Goal: Information Seeking & Learning: Learn about a topic

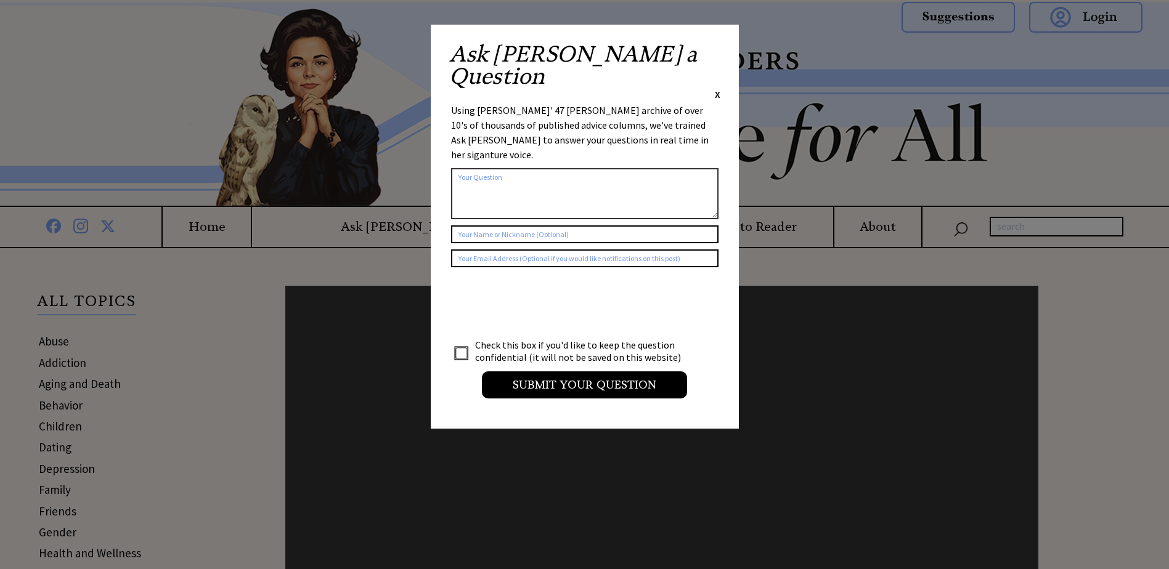
click at [715, 88] on span "X" at bounding box center [718, 94] width 6 height 12
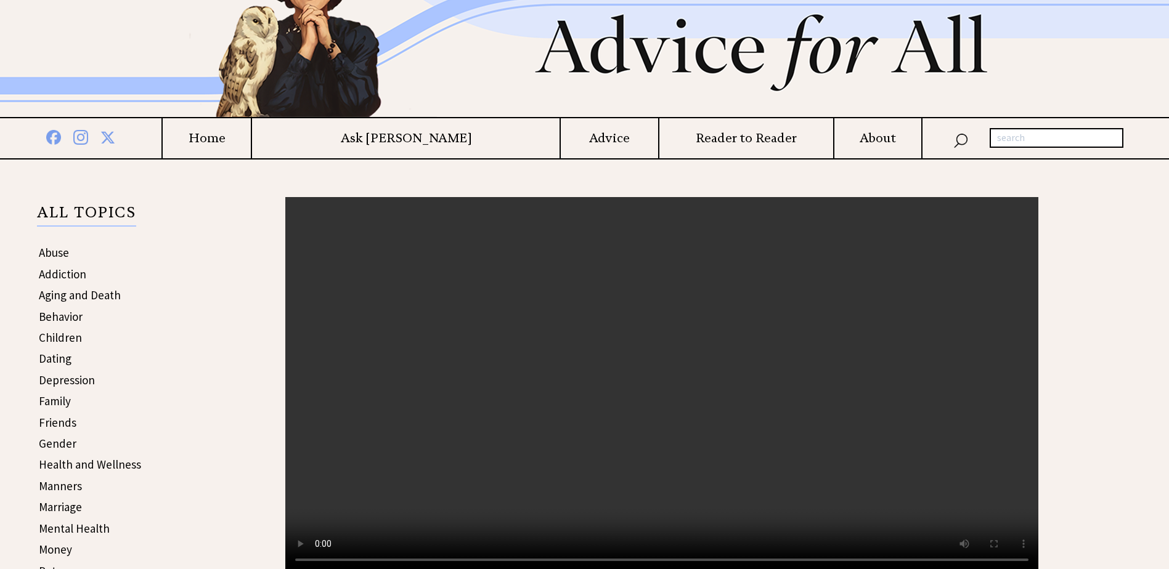
scroll to position [123, 0]
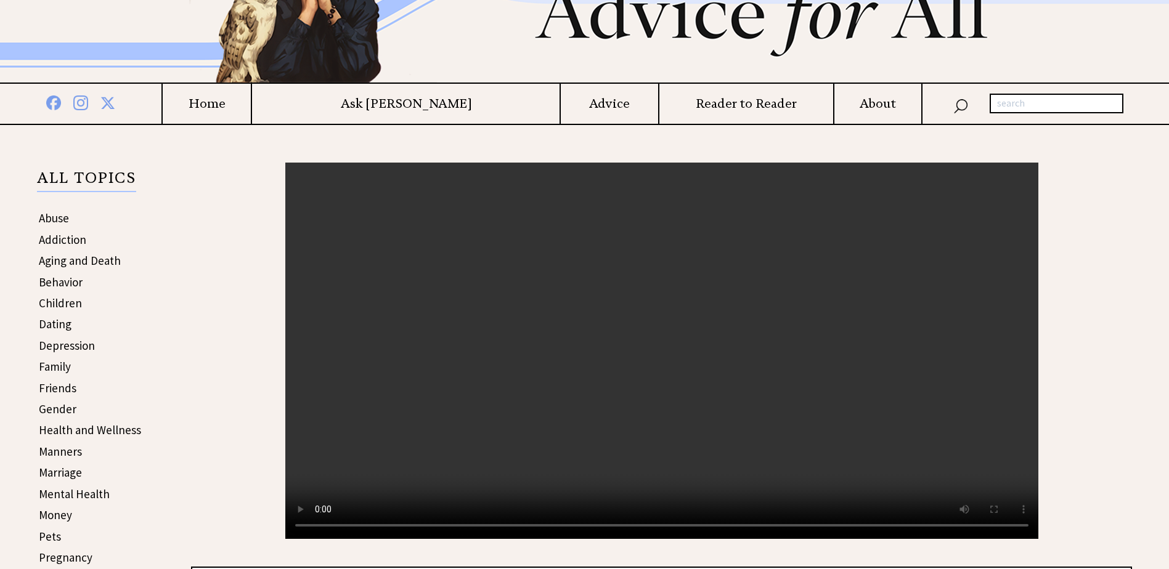
click at [61, 303] on link "Children" at bounding box center [60, 303] width 43 height 15
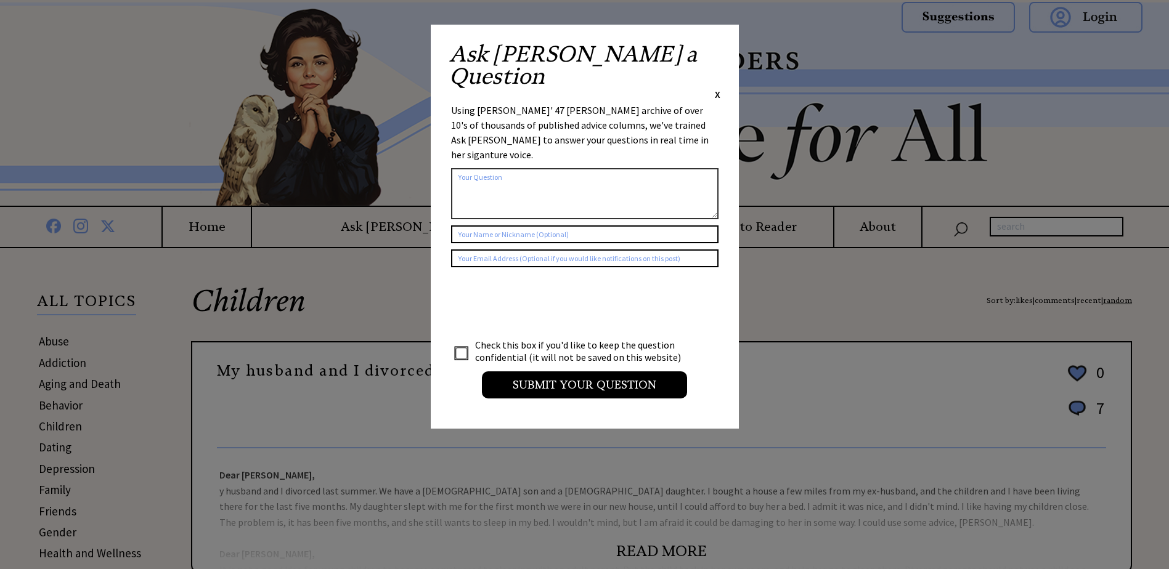
click at [716, 88] on span "X" at bounding box center [718, 94] width 6 height 12
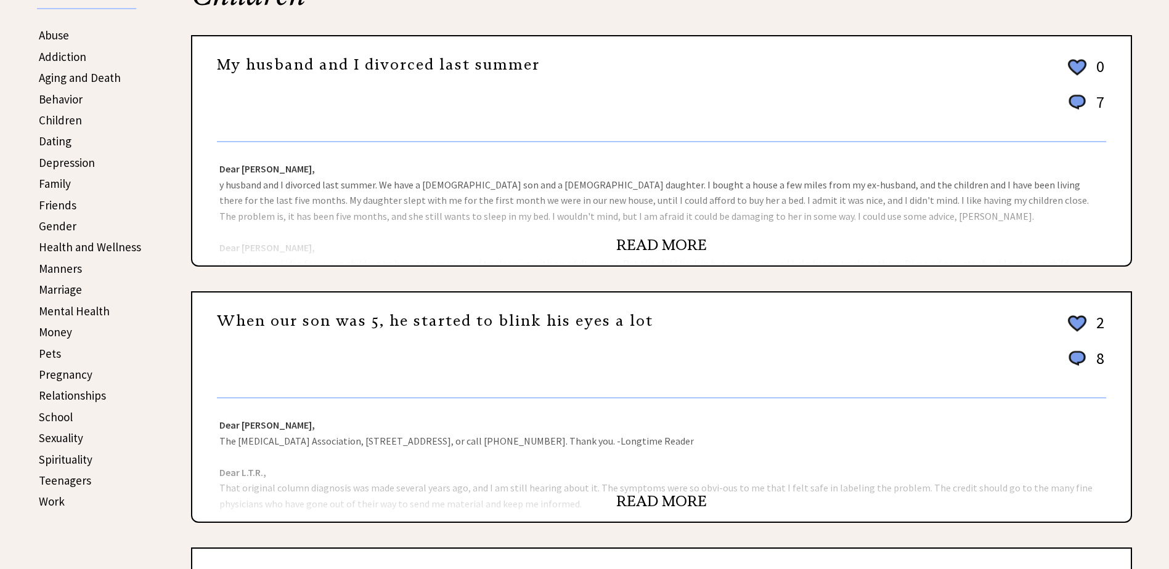
scroll to position [308, 0]
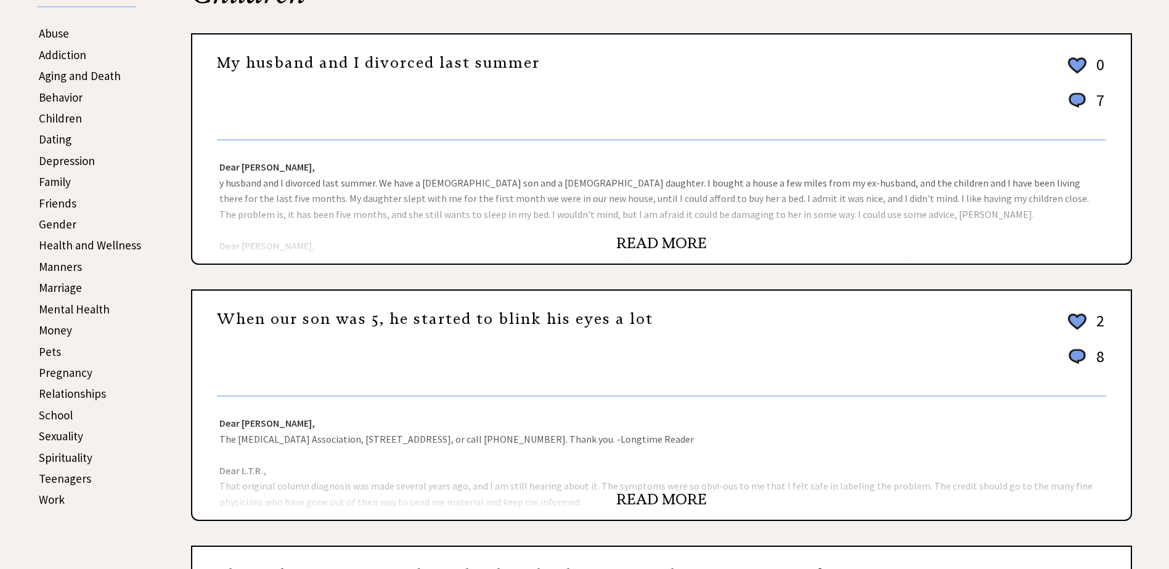
click at [658, 247] on link "READ MORE" at bounding box center [661, 243] width 91 height 18
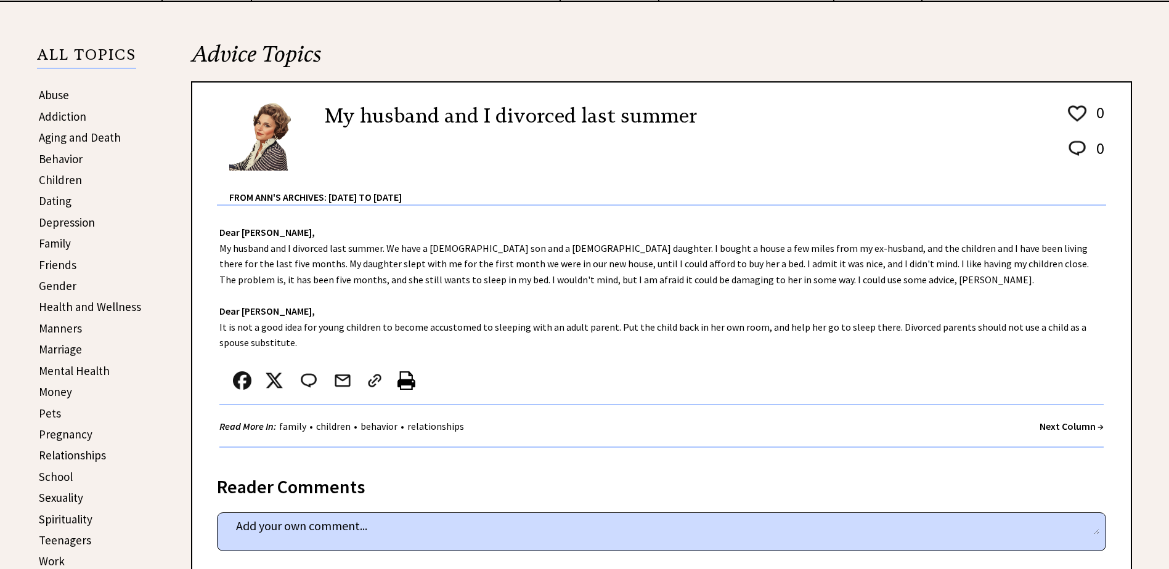
scroll to position [308, 0]
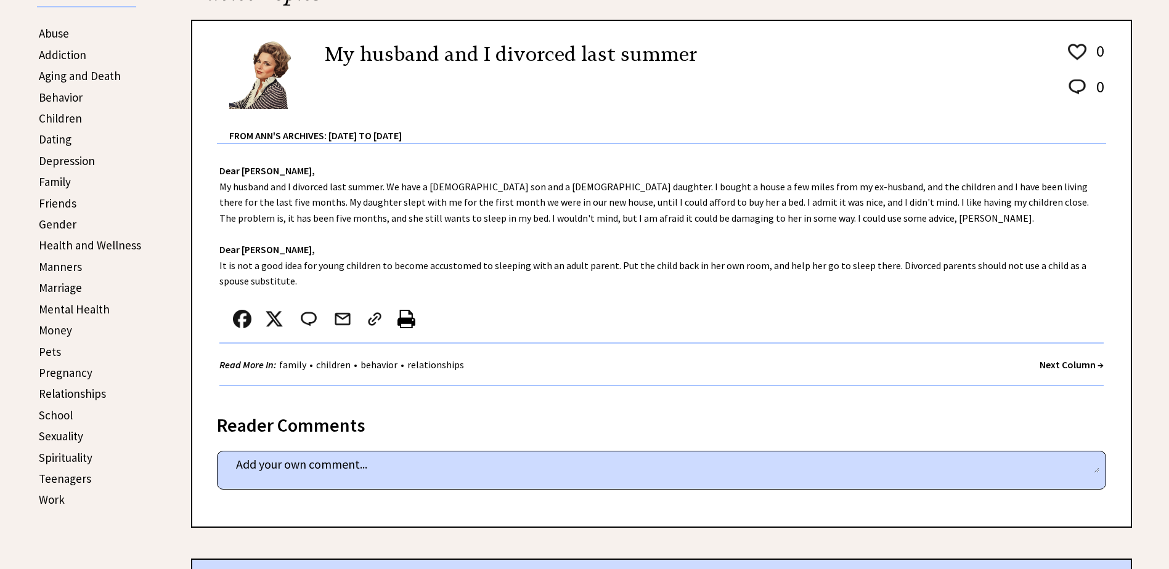
click at [1053, 364] on strong "Next Column →" at bounding box center [1072, 365] width 64 height 12
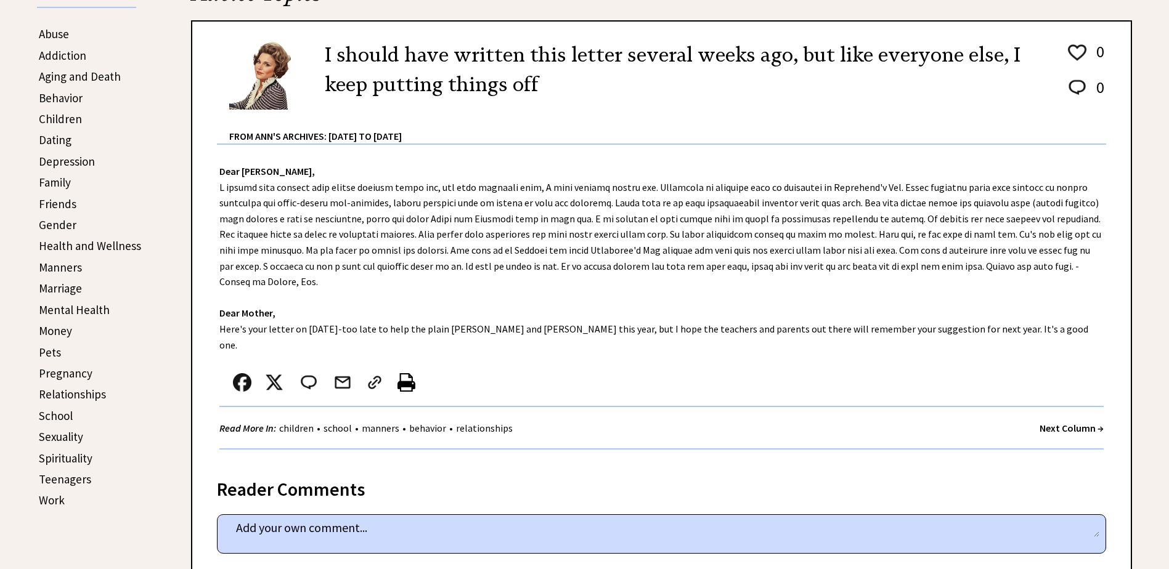
scroll to position [308, 0]
click at [1058, 422] on strong "Next Column →" at bounding box center [1072, 428] width 64 height 12
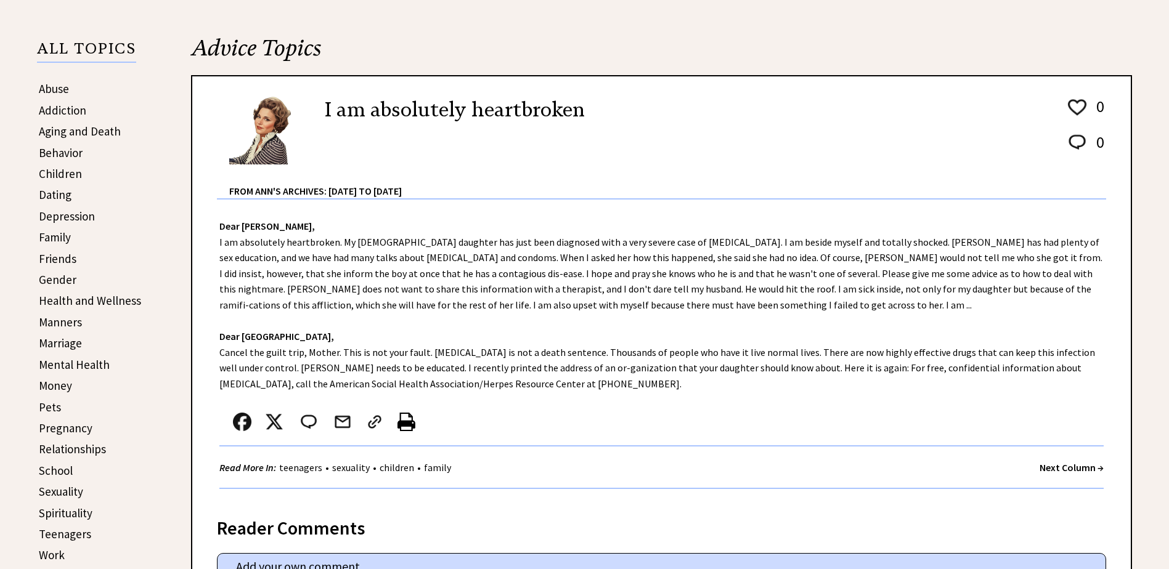
scroll to position [308, 0]
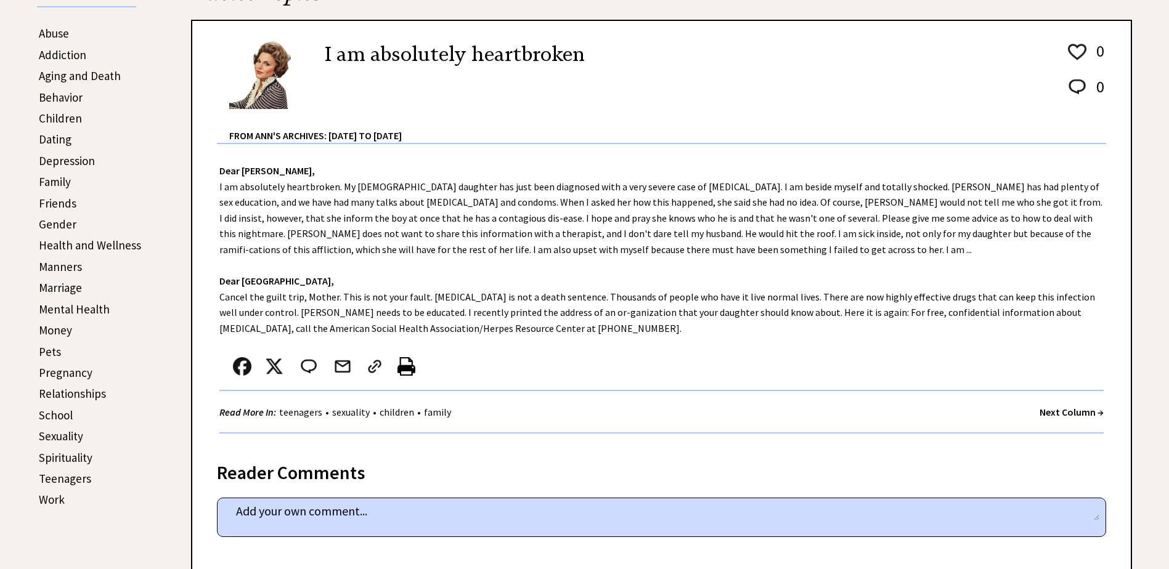
click at [1048, 411] on strong "Next Column →" at bounding box center [1072, 412] width 64 height 12
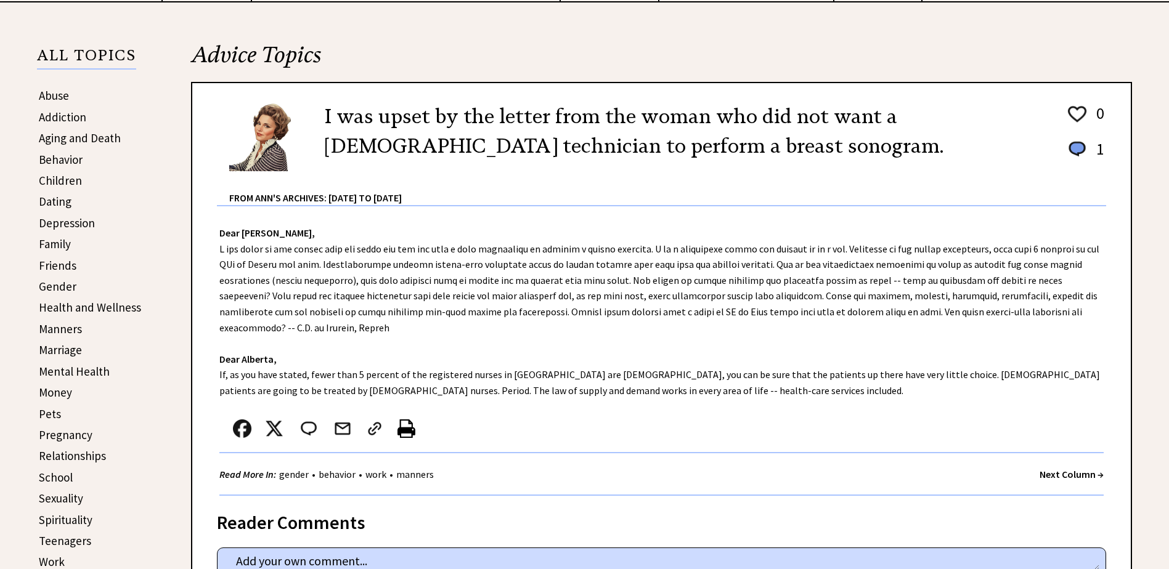
scroll to position [247, 0]
click at [58, 351] on link "Marriage" at bounding box center [60, 349] width 43 height 15
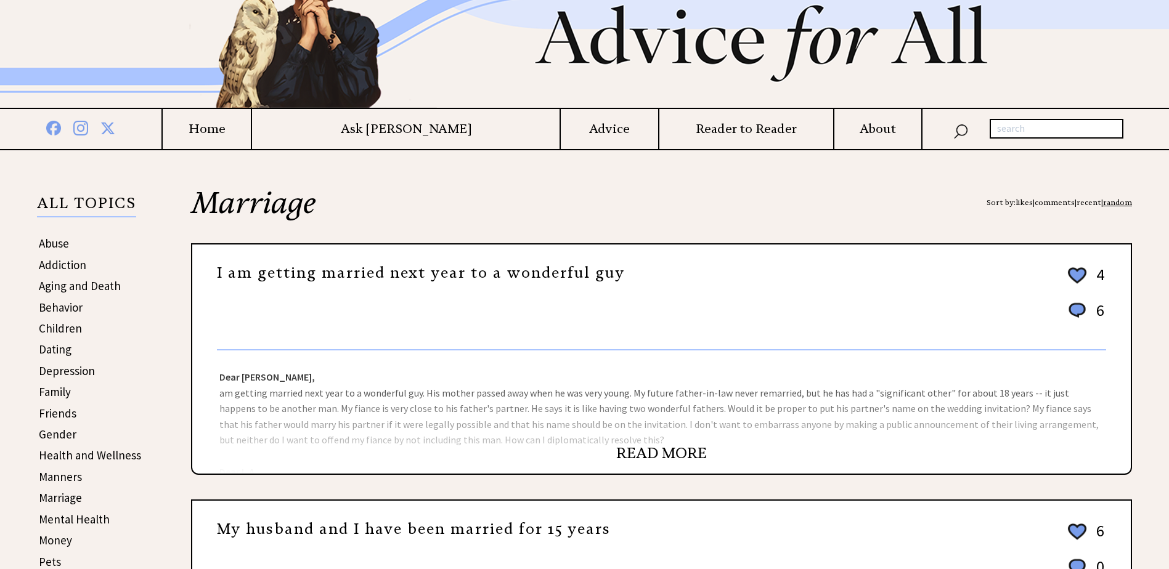
scroll to position [247, 0]
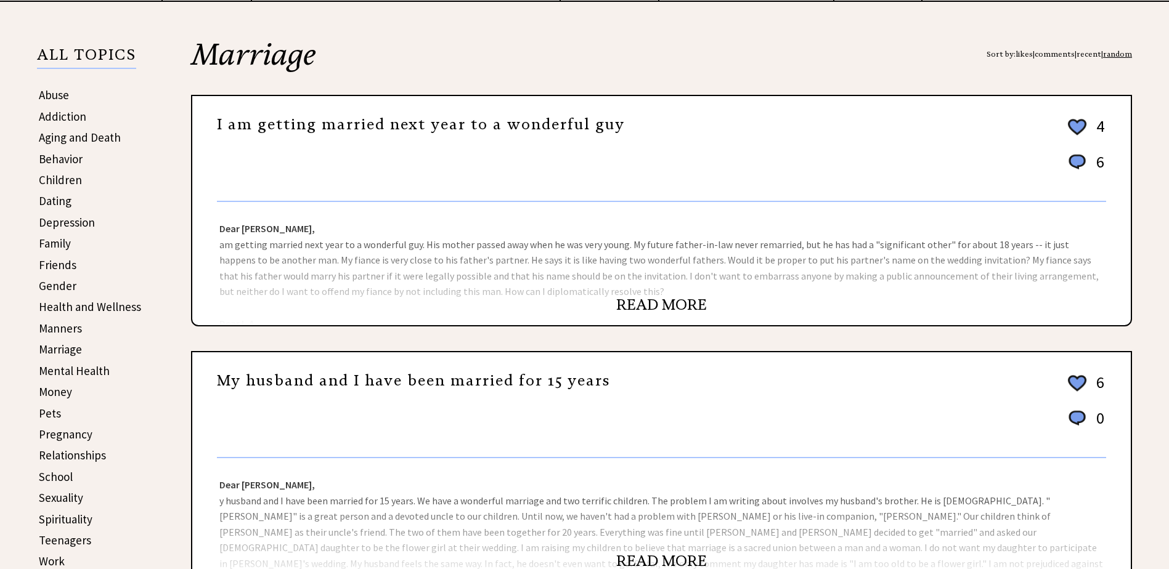
click at [648, 303] on link "READ MORE" at bounding box center [661, 305] width 91 height 18
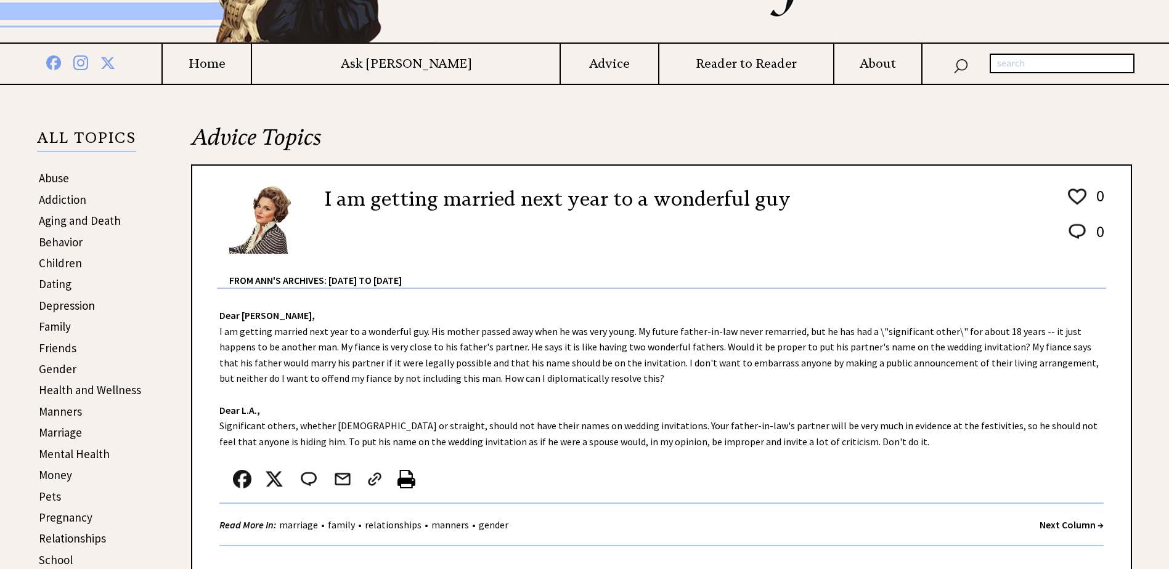
scroll to position [185, 0]
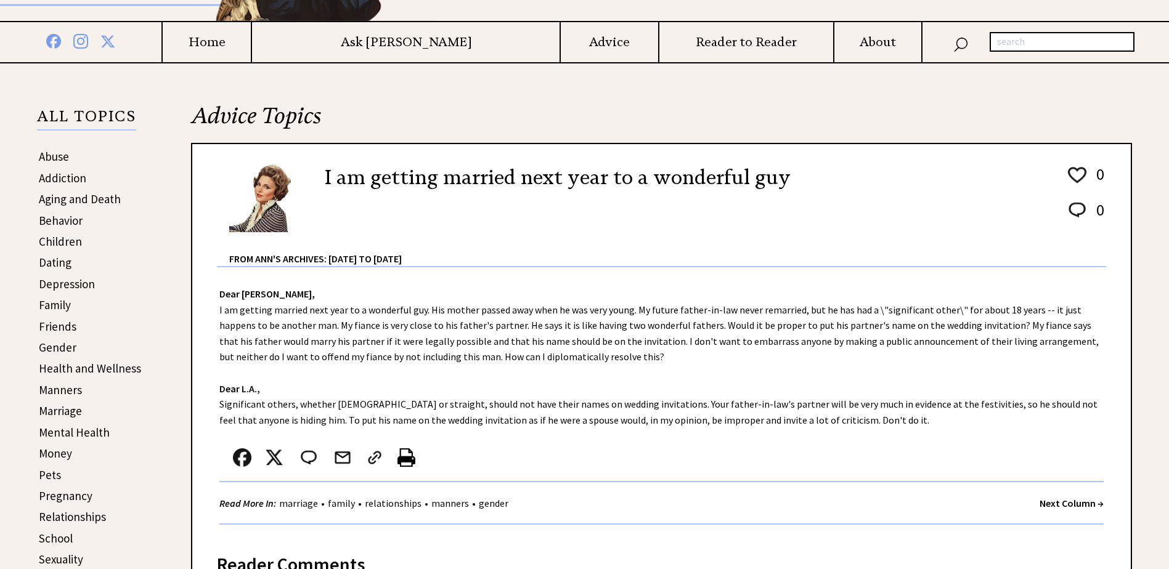
click at [59, 326] on link "Friends" at bounding box center [58, 326] width 38 height 15
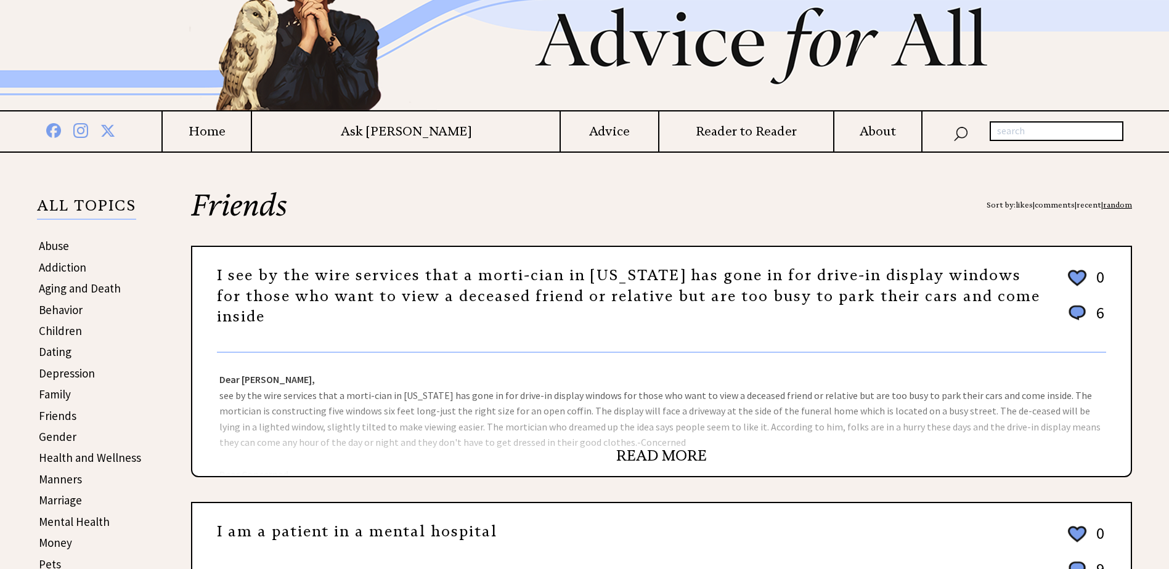
scroll to position [123, 0]
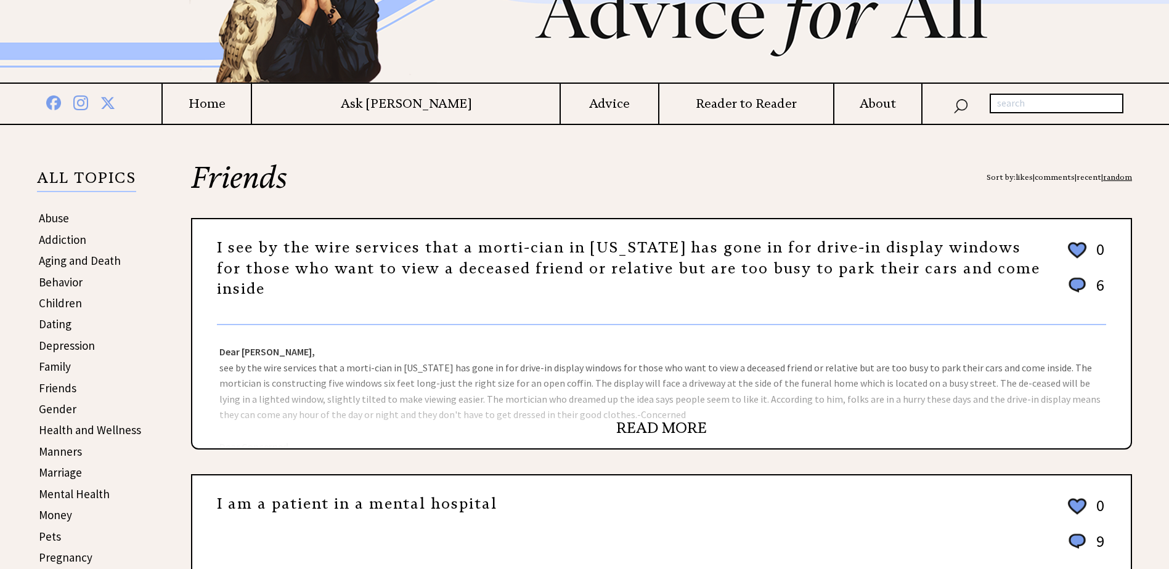
click at [643, 423] on link "READ MORE" at bounding box center [661, 428] width 91 height 18
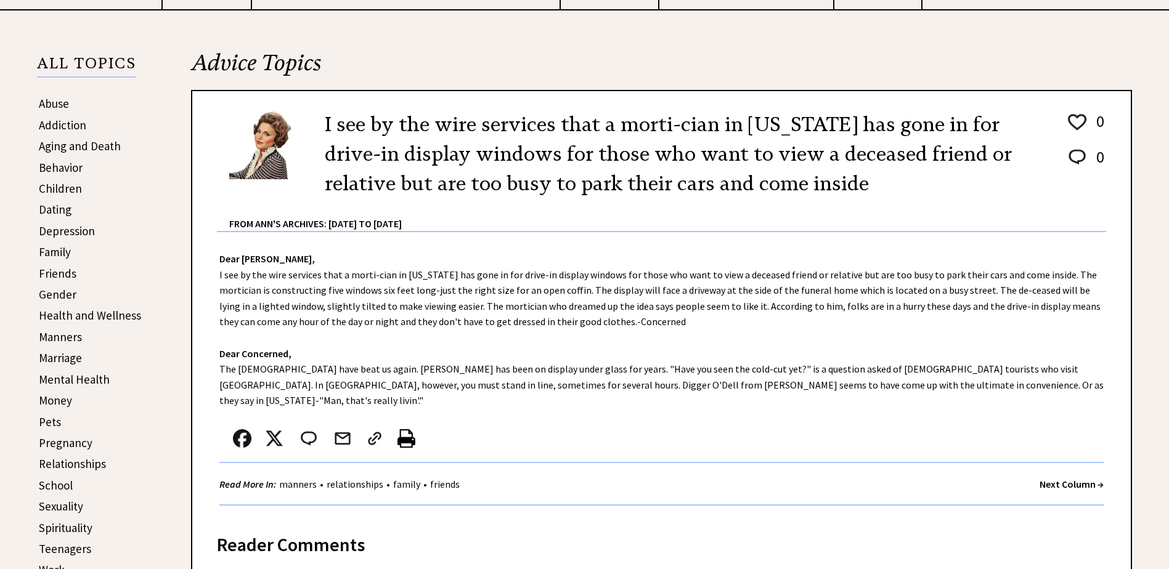
scroll to position [185, 0]
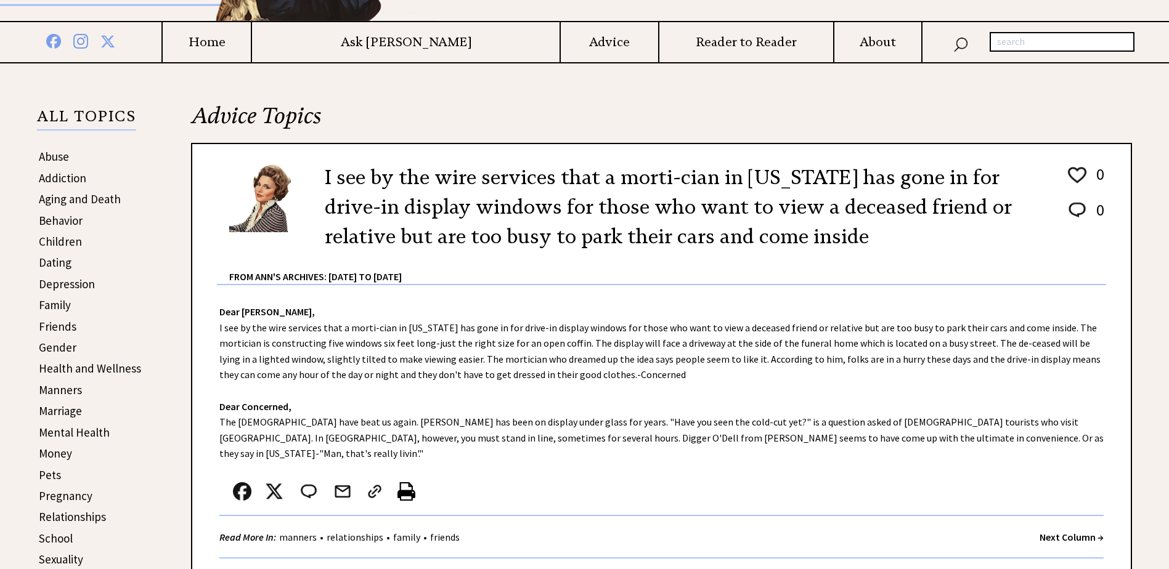
click at [1062, 531] on strong "Next Column →" at bounding box center [1072, 537] width 64 height 12
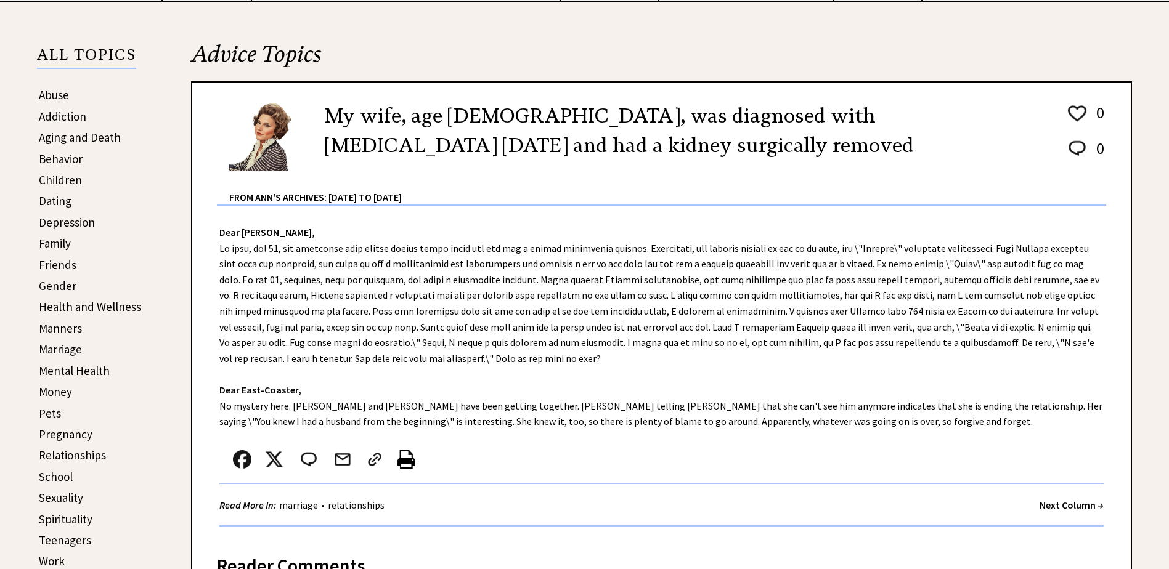
scroll to position [308, 0]
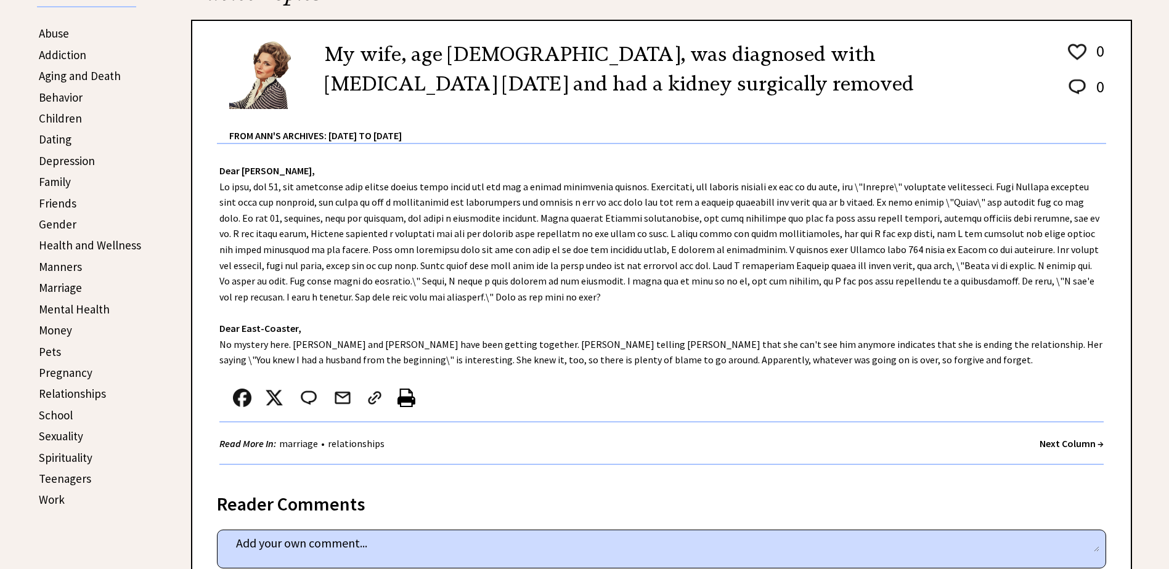
click at [1045, 442] on strong "Next Column →" at bounding box center [1072, 444] width 64 height 12
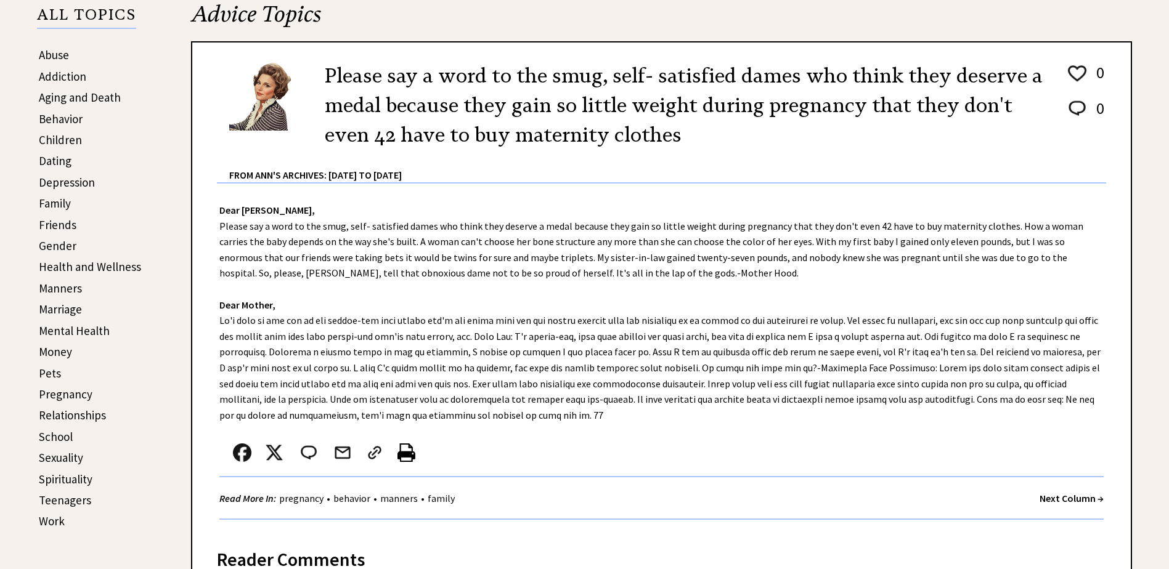
scroll to position [308, 0]
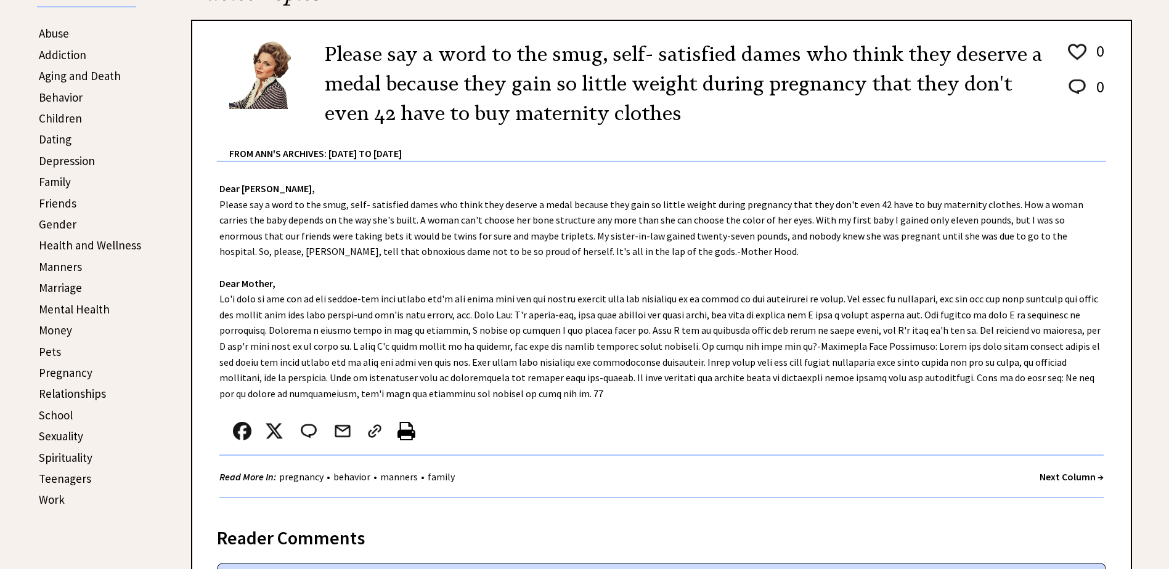
click at [1057, 477] on strong "Next Column →" at bounding box center [1072, 477] width 64 height 12
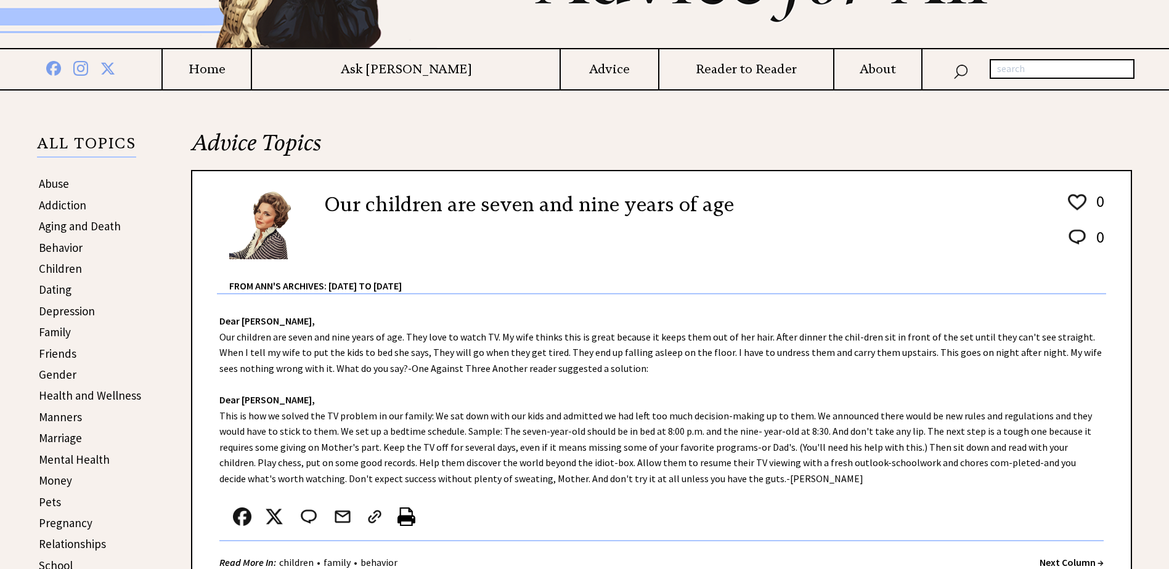
scroll to position [185, 0]
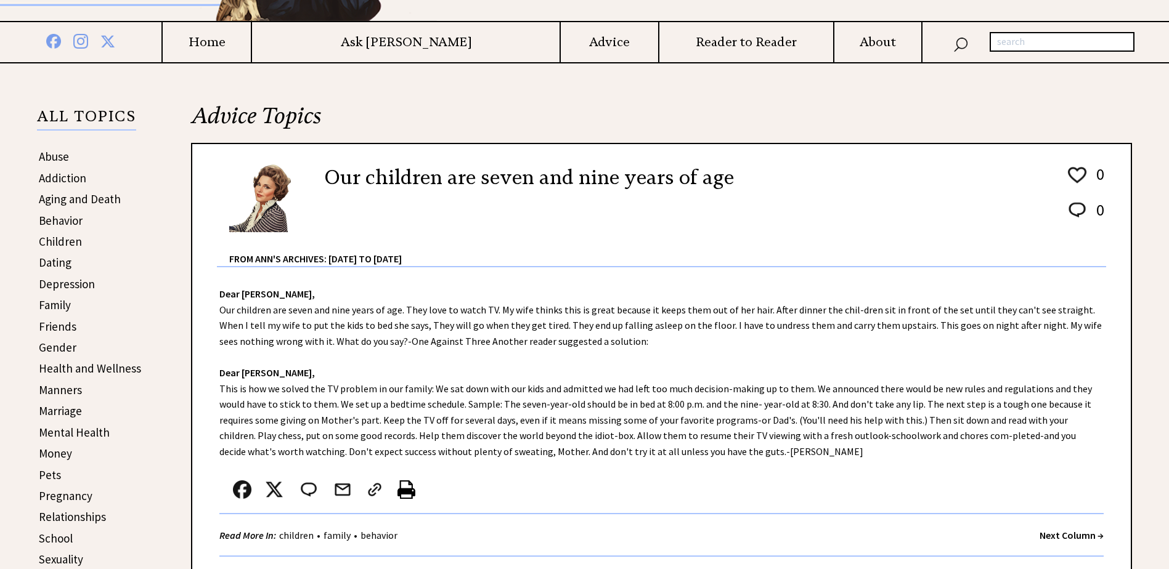
click at [1055, 534] on strong "Next Column →" at bounding box center [1072, 535] width 64 height 12
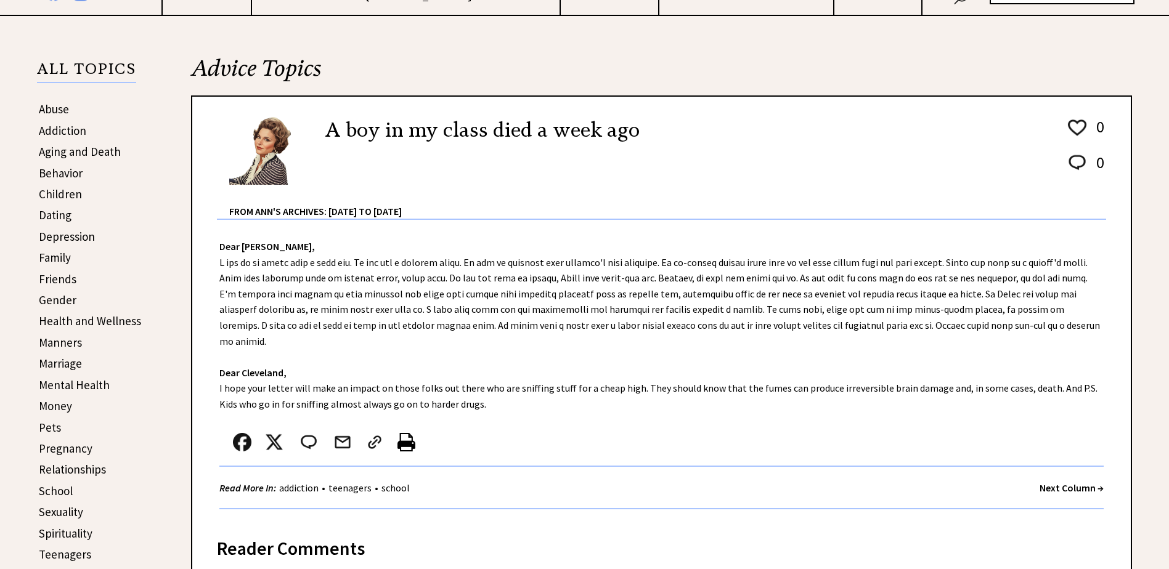
scroll to position [247, 0]
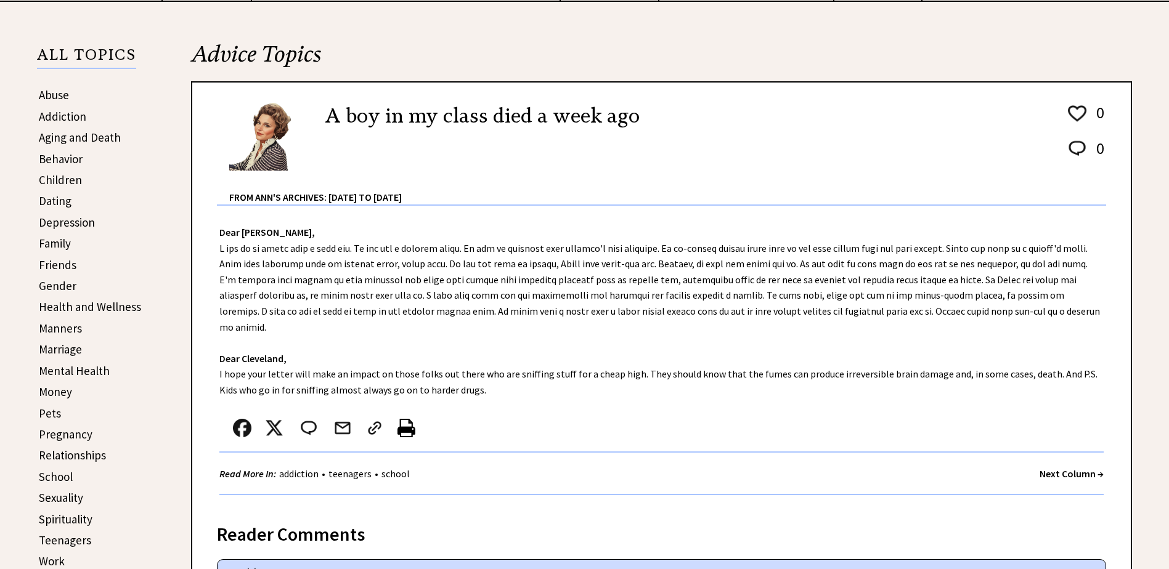
click at [1046, 468] on strong "Next Column →" at bounding box center [1072, 474] width 64 height 12
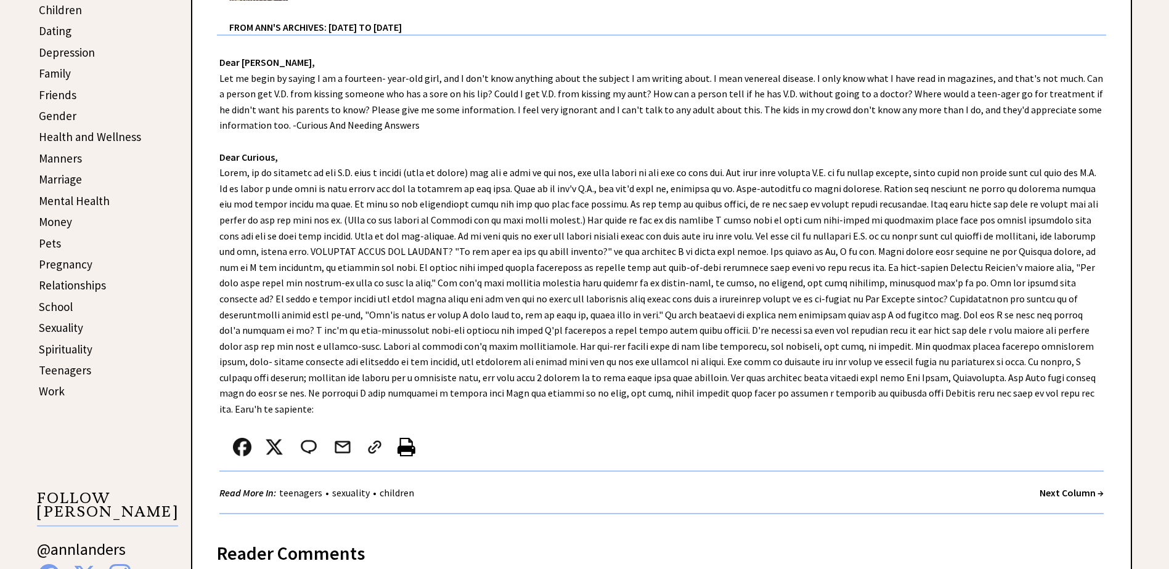
scroll to position [493, 0]
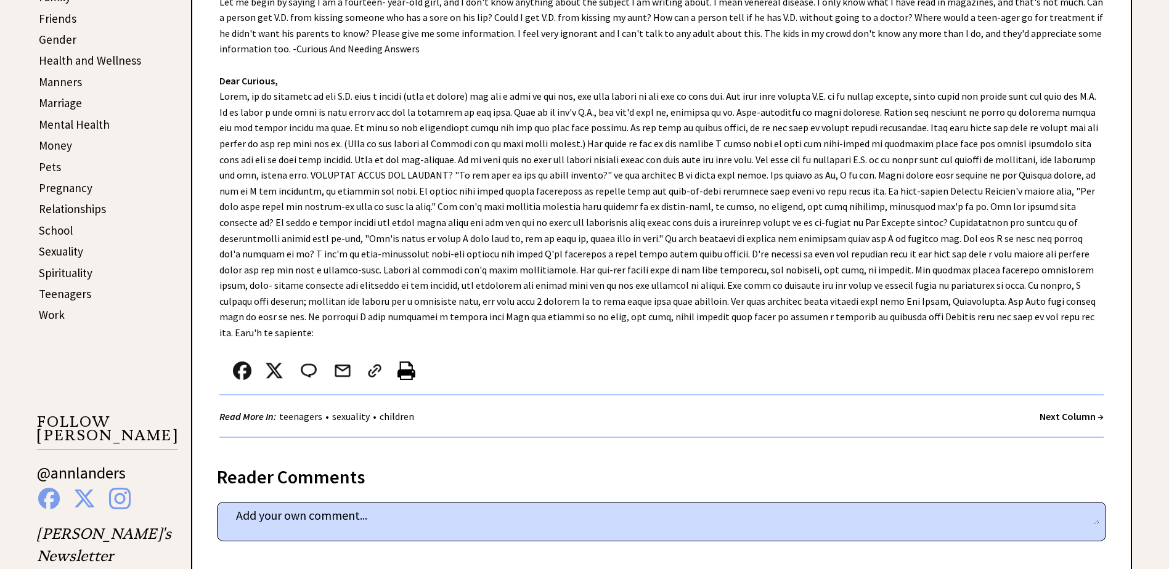
click at [1058, 410] on strong "Next Column →" at bounding box center [1072, 416] width 64 height 12
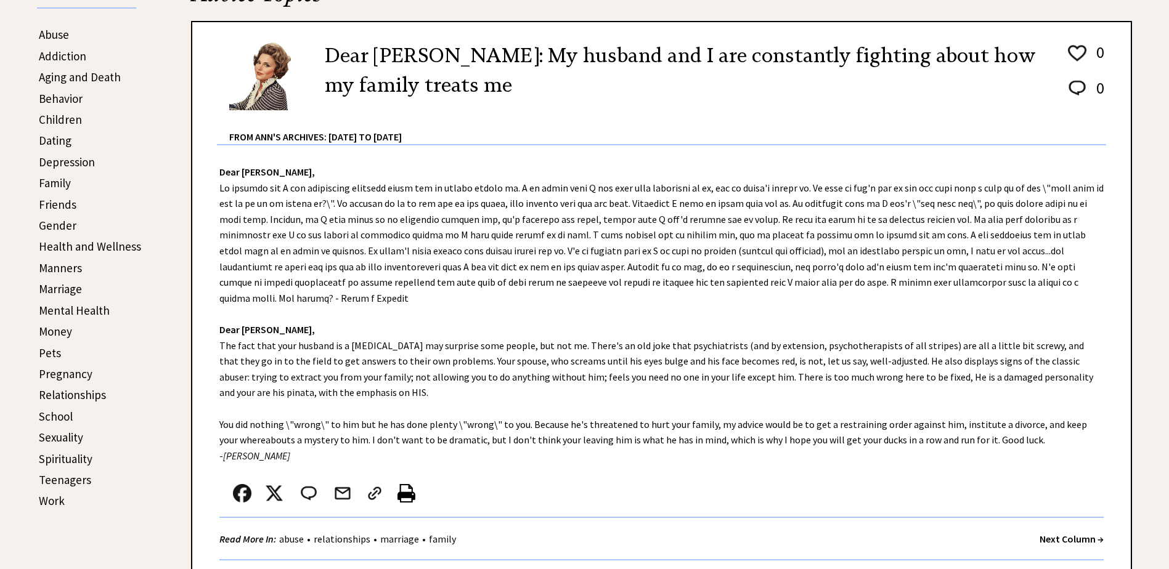
scroll to position [308, 0]
click at [1056, 532] on strong "Next Column →" at bounding box center [1072, 538] width 64 height 12
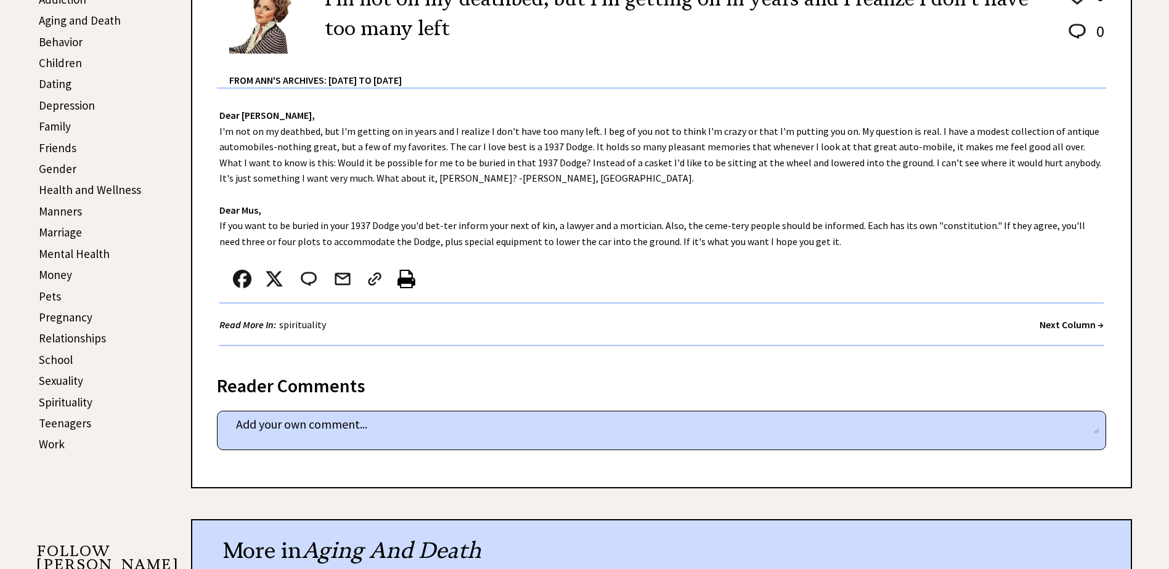
scroll to position [370, 0]
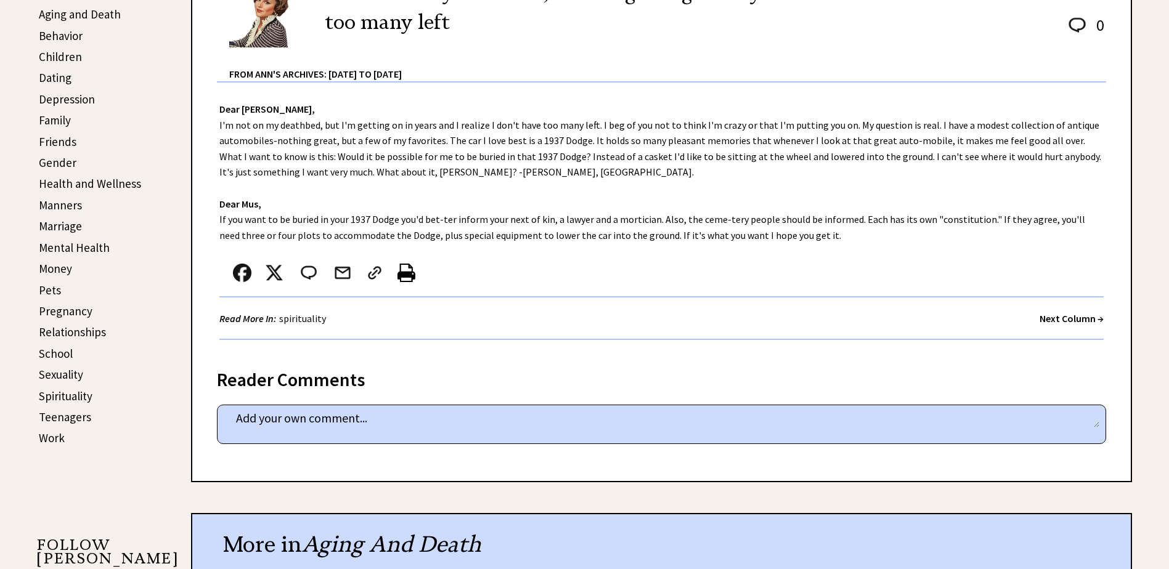
click at [1056, 318] on strong "Next Column →" at bounding box center [1072, 318] width 64 height 12
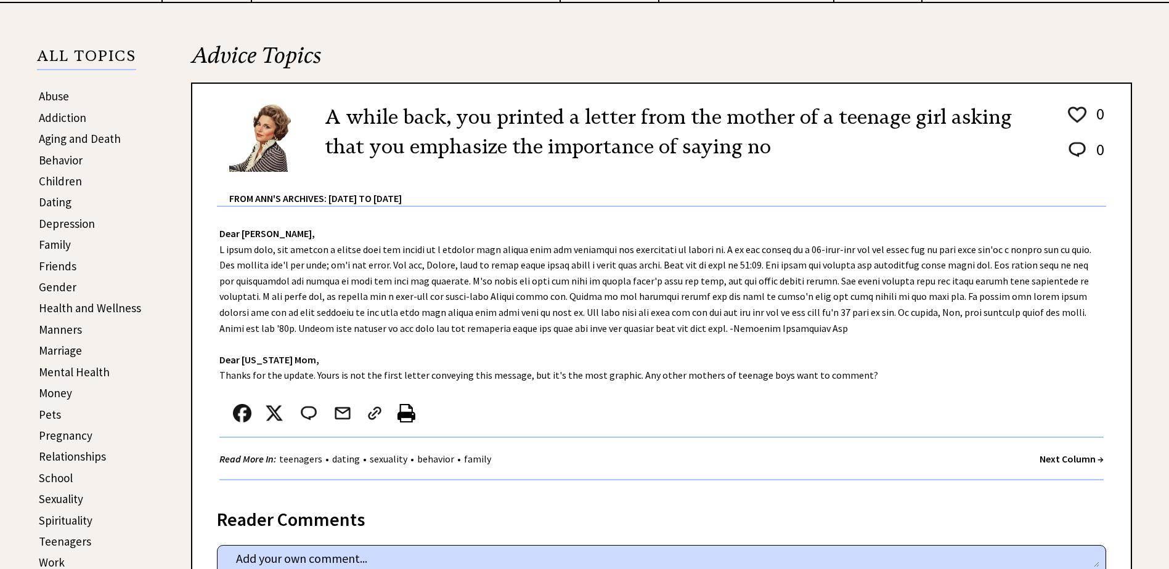
scroll to position [247, 0]
click at [1044, 459] on strong "Next Column →" at bounding box center [1072, 458] width 64 height 12
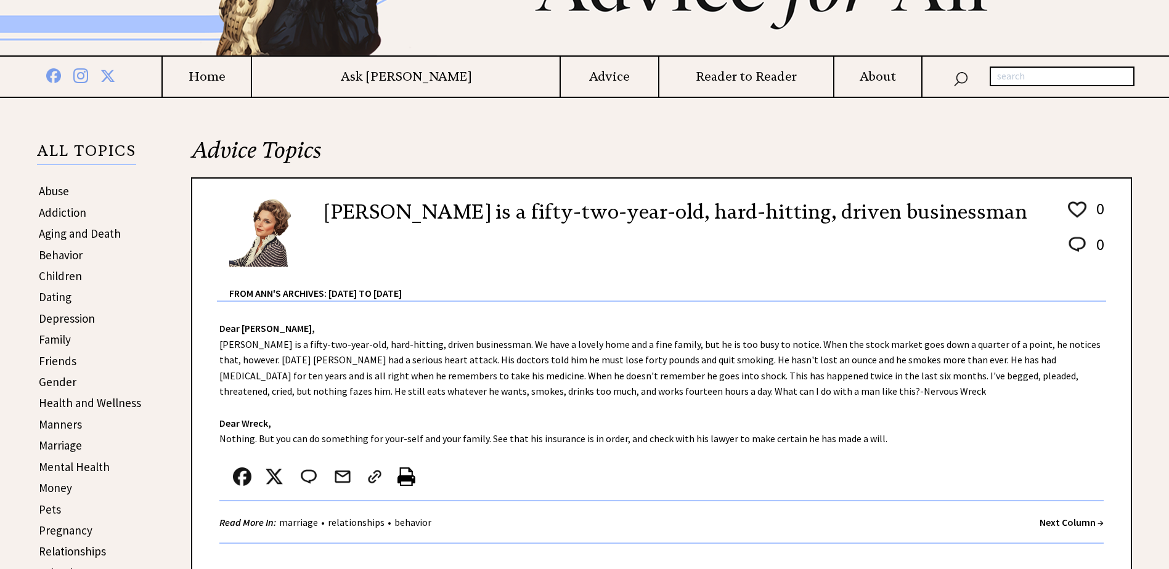
scroll to position [185, 0]
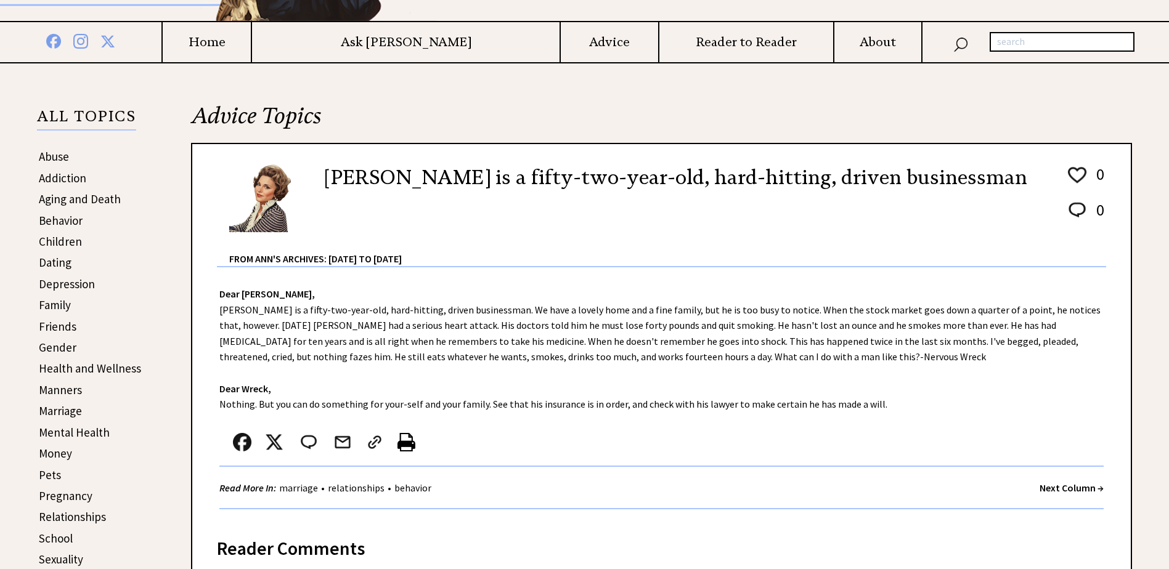
click at [1046, 489] on strong "Next Column →" at bounding box center [1072, 488] width 64 height 12
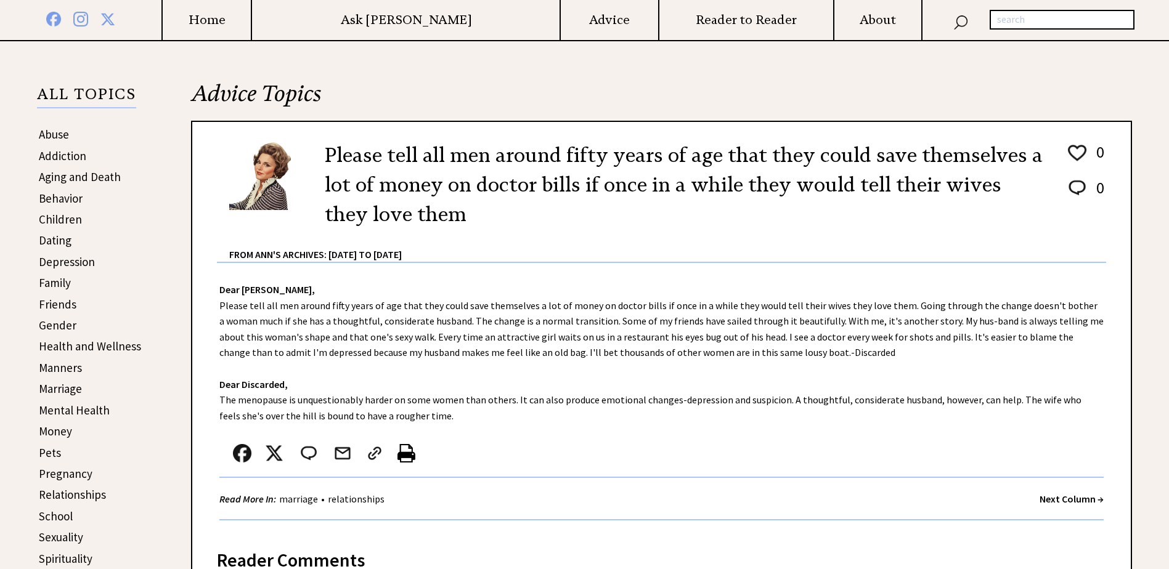
scroll to position [247, 0]
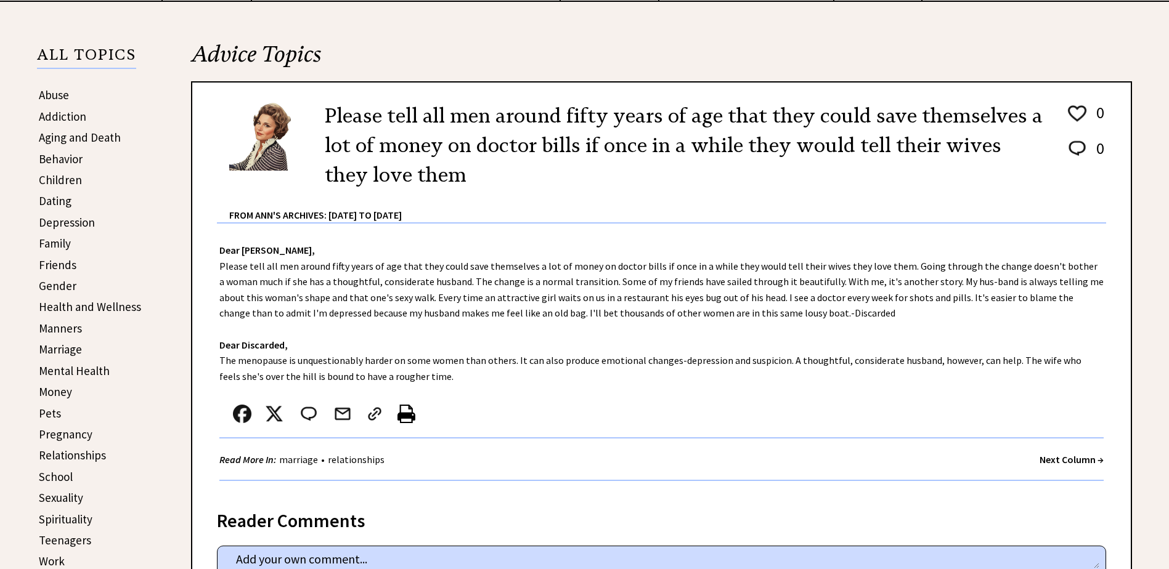
click at [1054, 462] on strong "Next Column →" at bounding box center [1072, 460] width 64 height 12
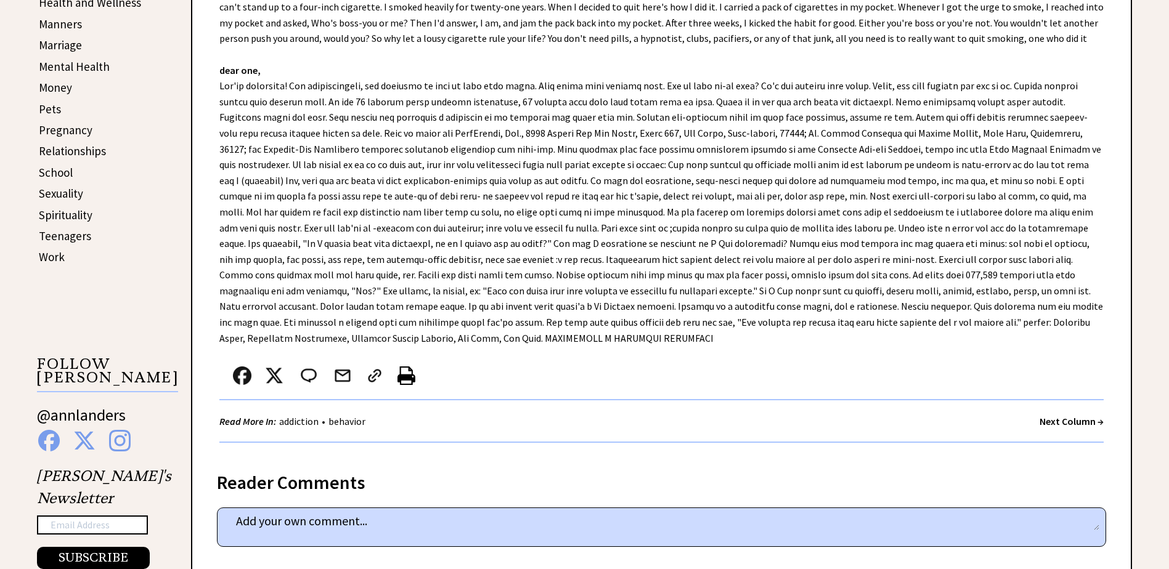
scroll to position [555, 0]
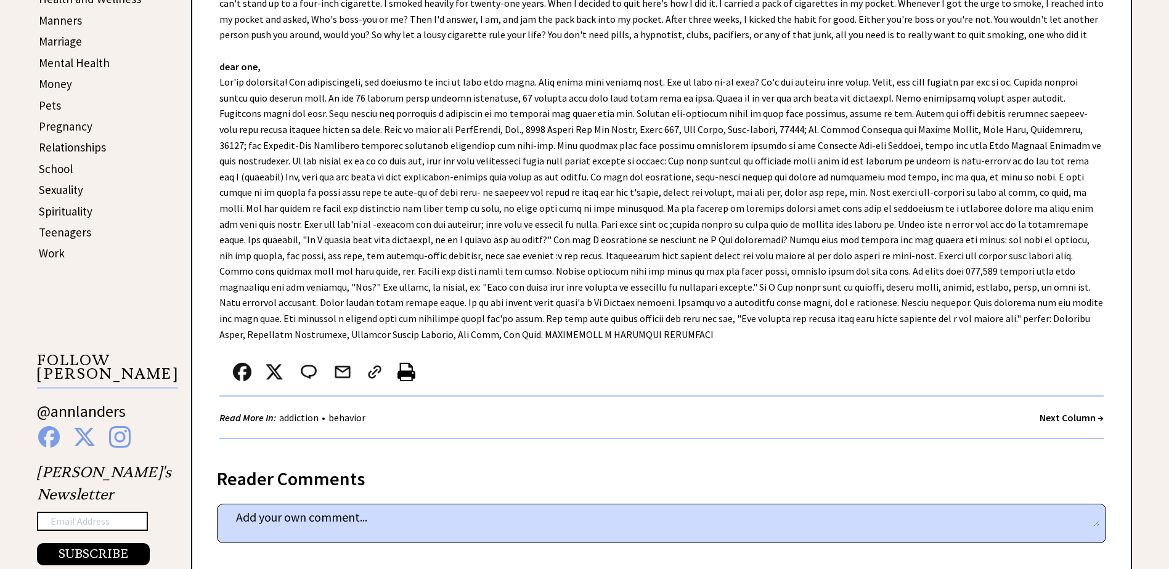
click at [1052, 417] on strong "Next Column →" at bounding box center [1072, 418] width 64 height 12
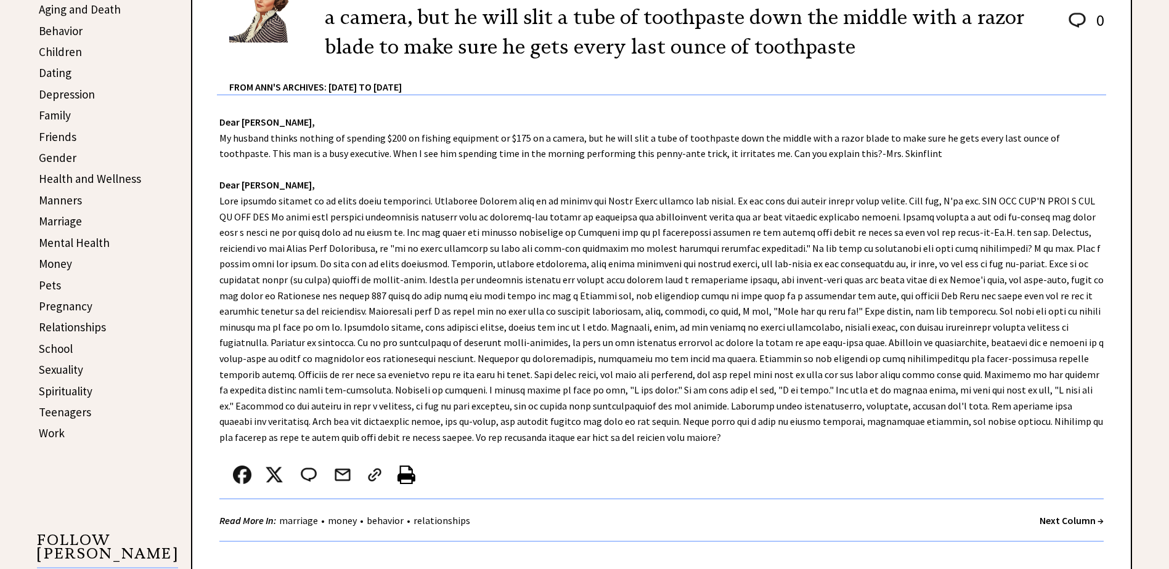
scroll to position [431, 0]
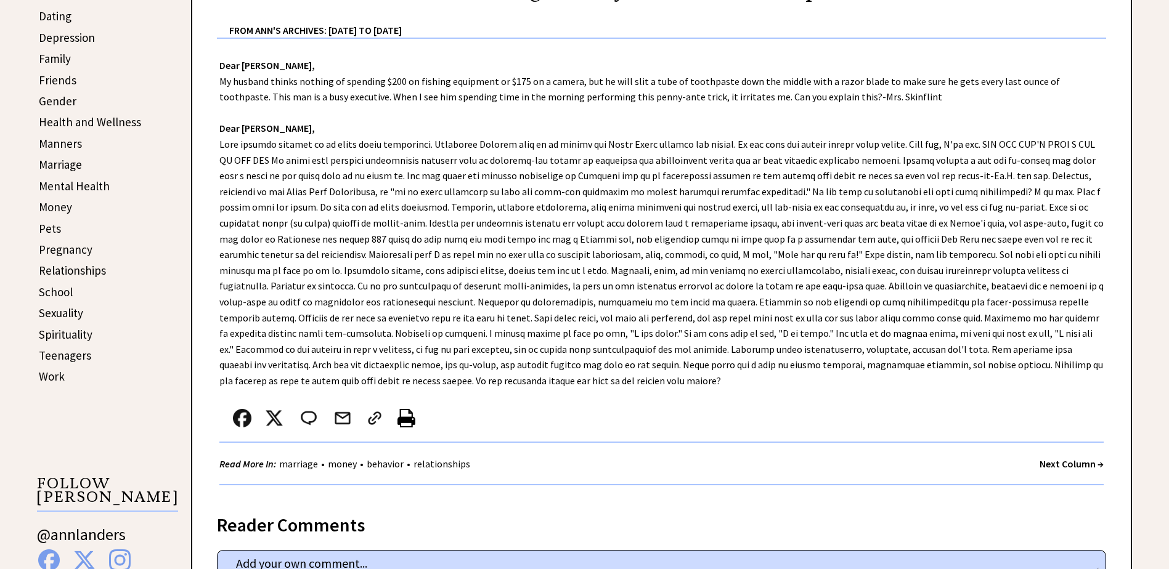
click at [1048, 461] on strong "Next Column →" at bounding box center [1072, 464] width 64 height 12
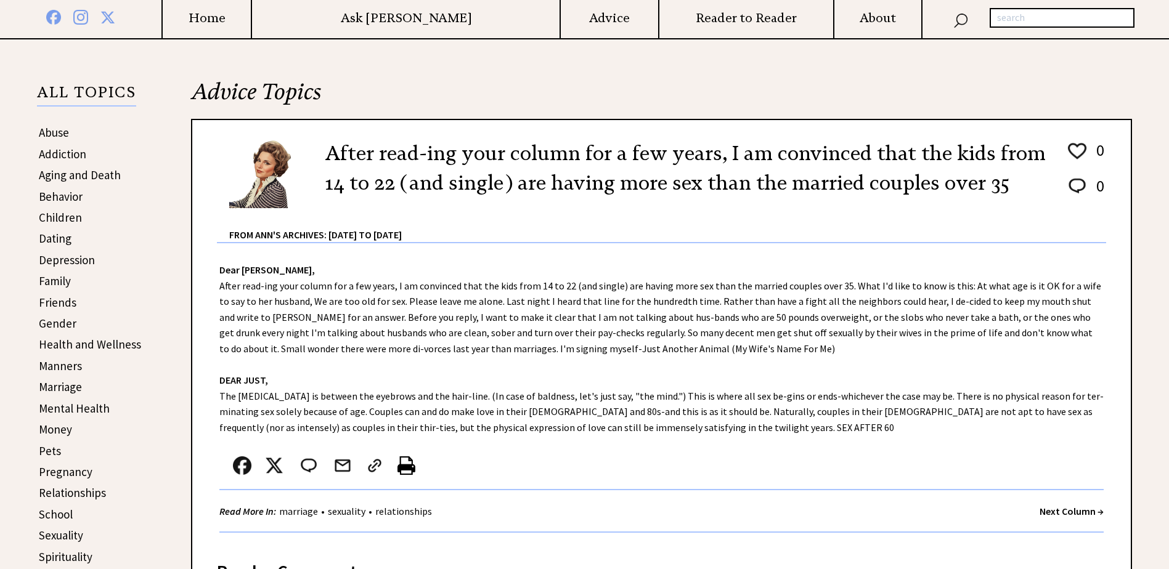
scroll to position [247, 0]
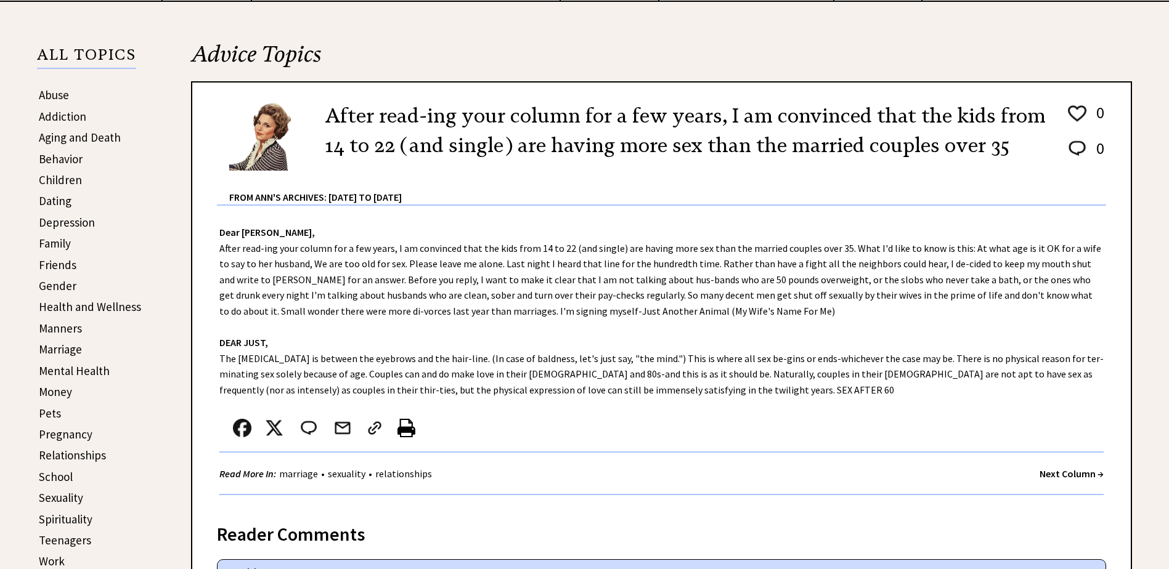
click at [1055, 473] on strong "Next Column →" at bounding box center [1072, 474] width 64 height 12
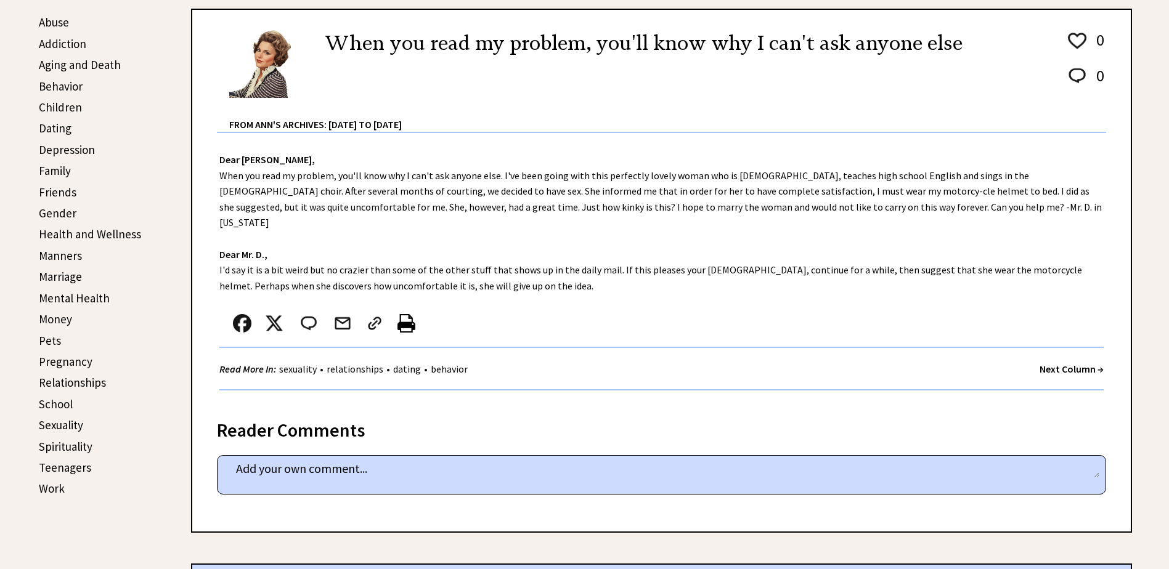
scroll to position [308, 0]
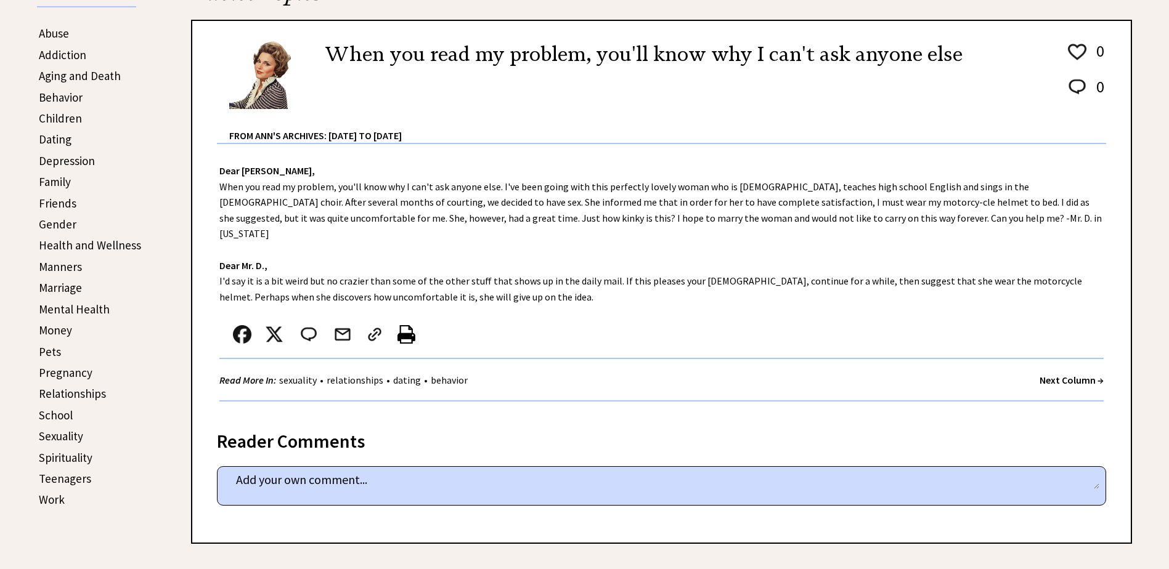
click at [58, 373] on link "Pregnancy" at bounding box center [66, 372] width 54 height 15
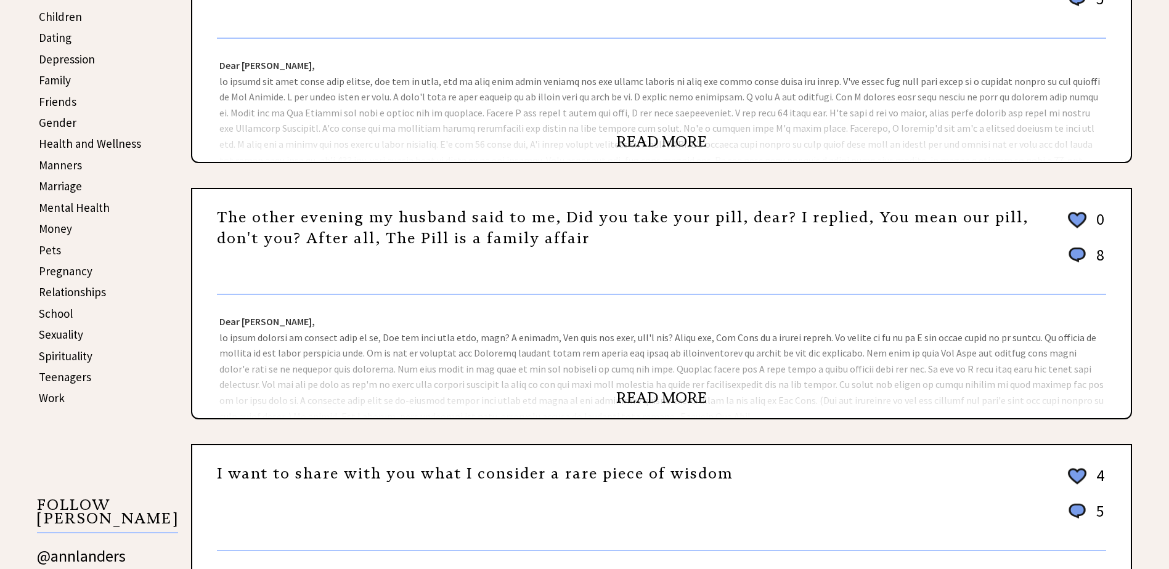
scroll to position [431, 0]
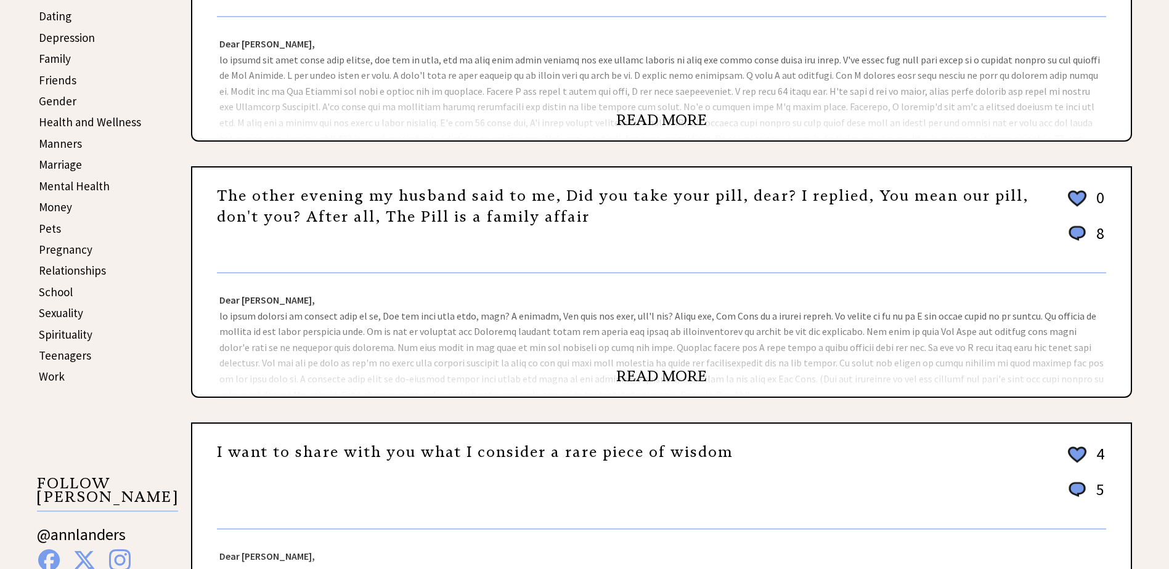
click at [647, 375] on link "READ MORE" at bounding box center [661, 376] width 91 height 18
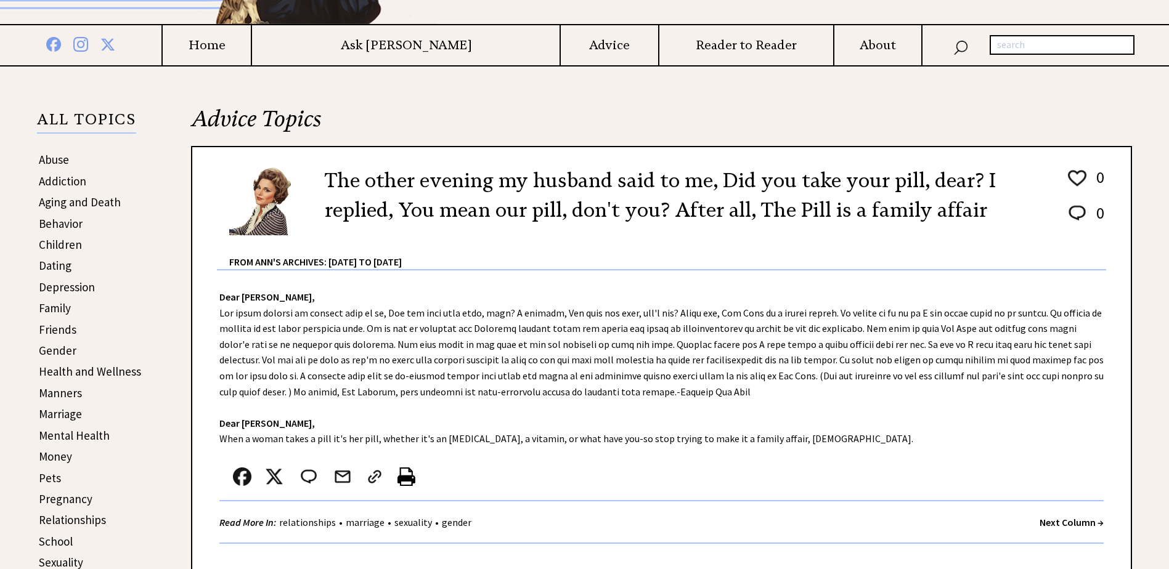
scroll to position [185, 0]
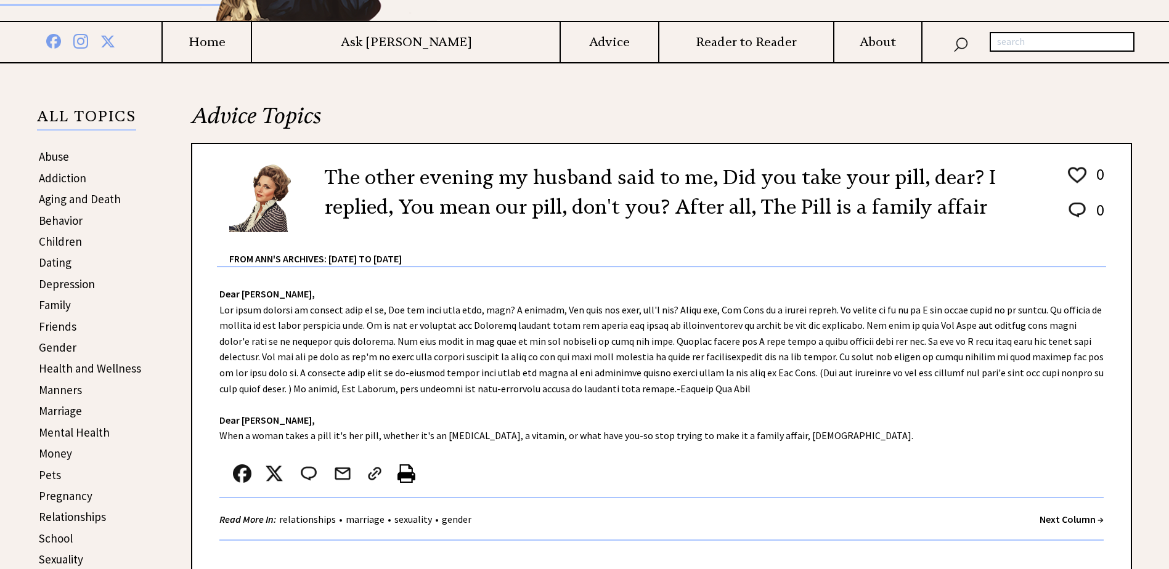
click at [1048, 519] on strong "Next Column →" at bounding box center [1072, 519] width 64 height 12
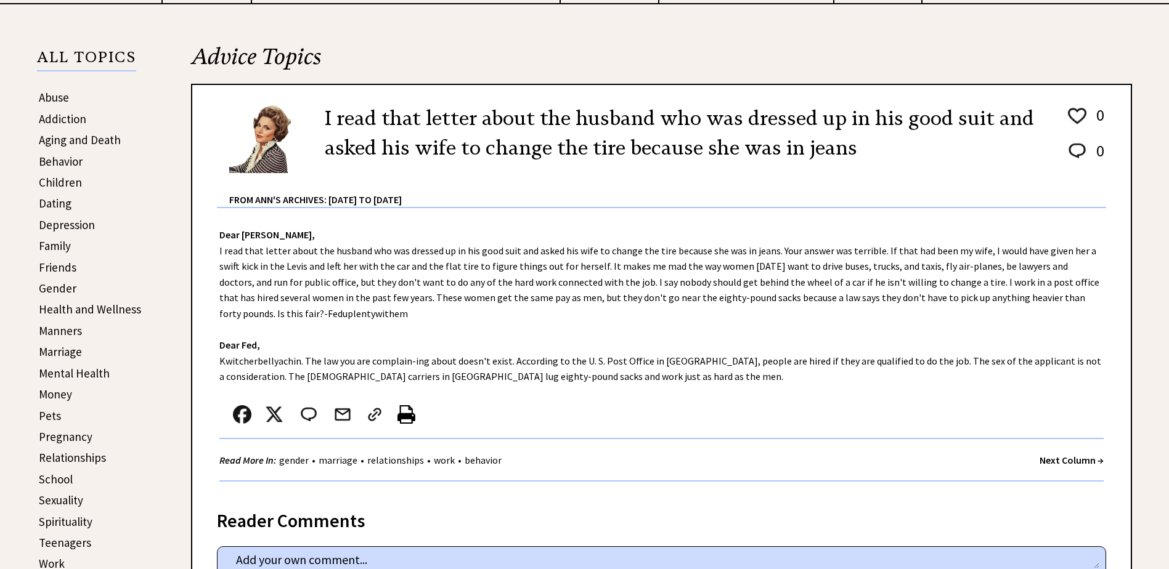
scroll to position [247, 0]
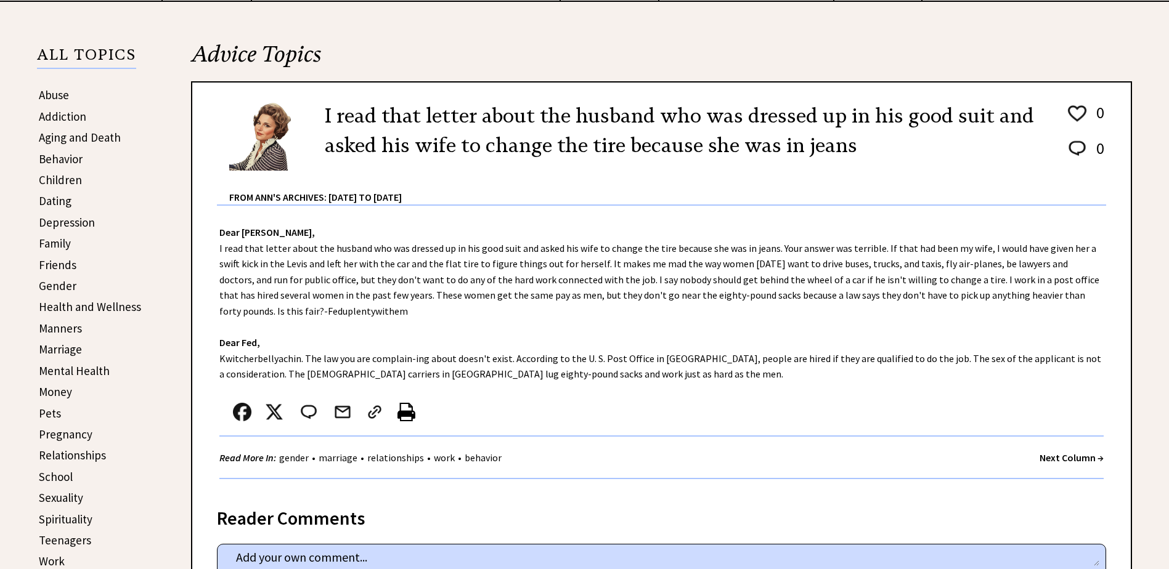
click at [1050, 455] on strong "Next Column →" at bounding box center [1072, 458] width 64 height 12
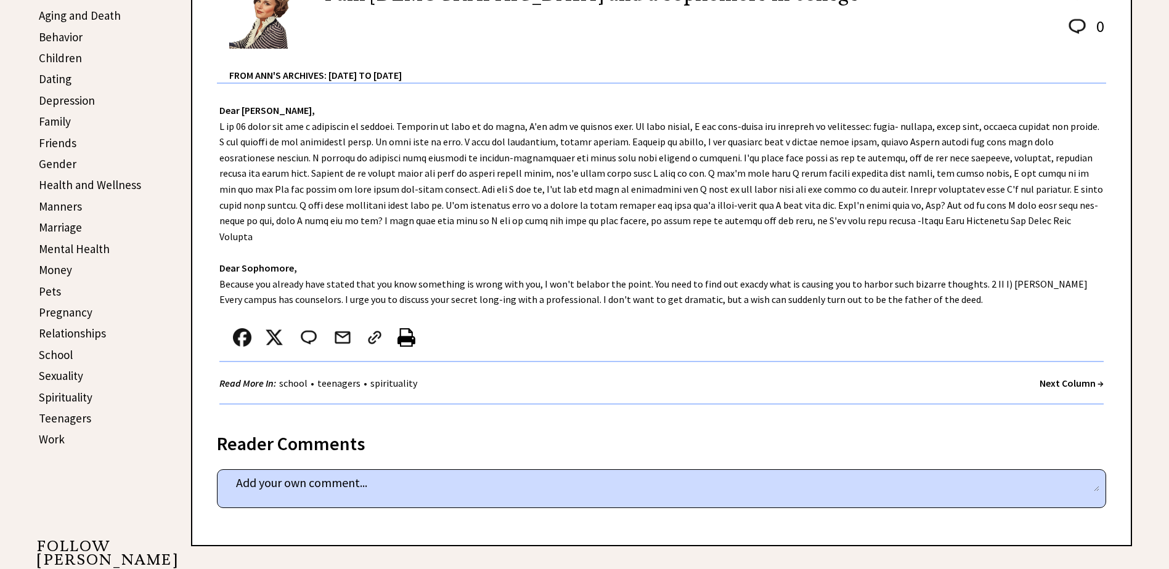
scroll to position [370, 0]
click at [1056, 376] on strong "Next Column →" at bounding box center [1072, 382] width 64 height 12
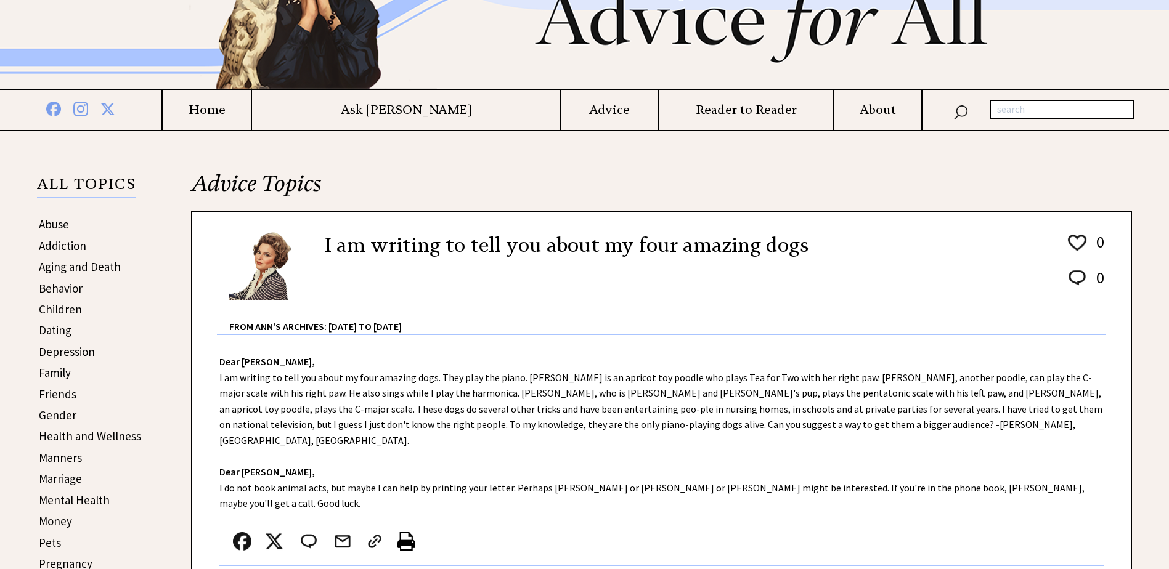
scroll to position [185, 0]
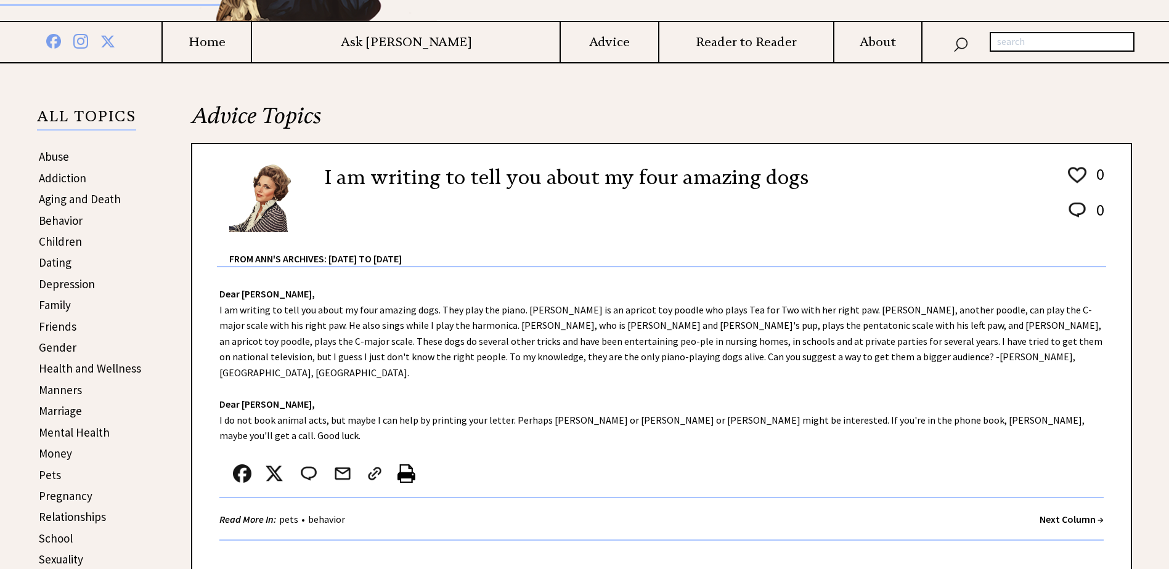
click at [1057, 513] on strong "Next Column →" at bounding box center [1072, 519] width 64 height 12
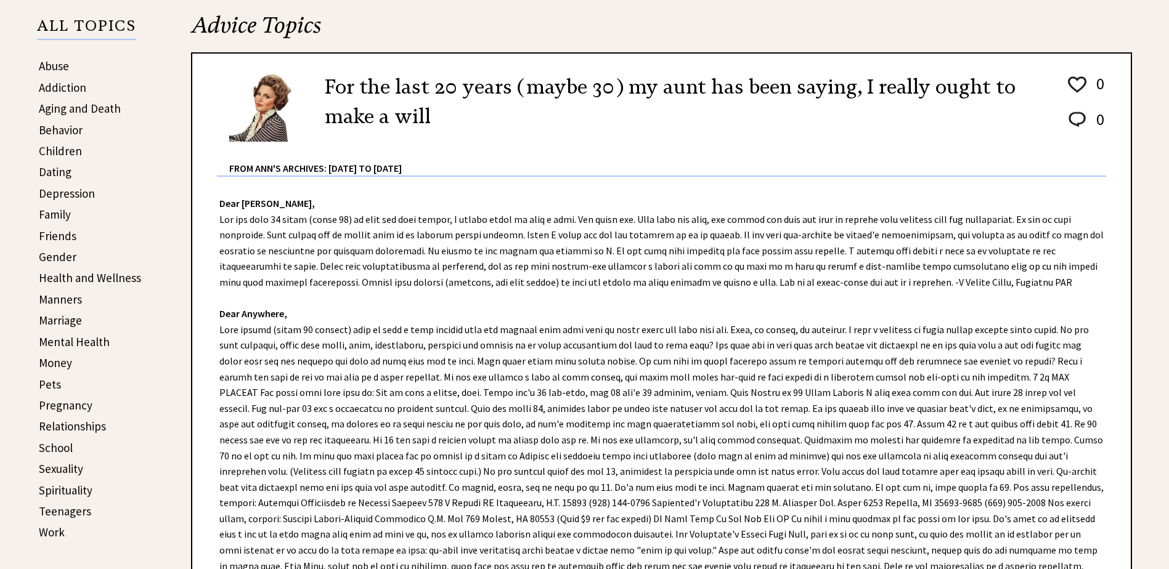
scroll to position [308, 0]
